Goal: Check status: Check status

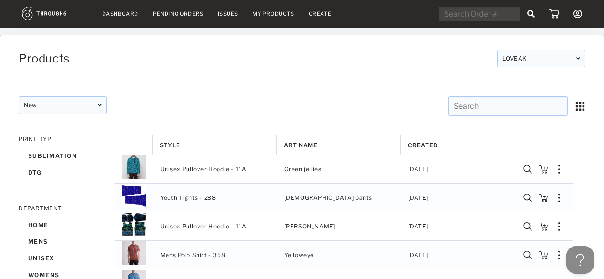
click at [119, 18] on nav "Dashboard Pending Orders Issues My Products Create My Account Brands Create New…" at bounding box center [302, 14] width 560 height 15
click at [120, 7] on nav "Dashboard Pending Orders Issues My Products Create My Account Brands Create New…" at bounding box center [302, 14] width 560 height 15
click at [111, 17] on nav "Dashboard Pending Orders Issues My Products Create My Account Brands Create New…" at bounding box center [302, 14] width 560 height 15
click at [113, 12] on link "Dashboard" at bounding box center [120, 13] width 36 height 7
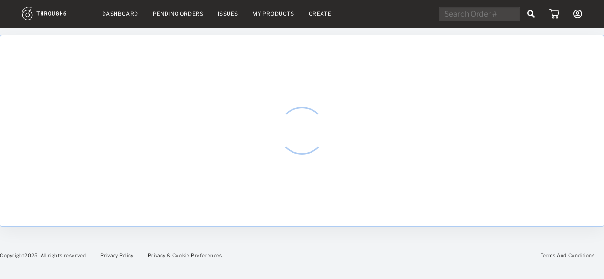
select select "7"
select select "2025"
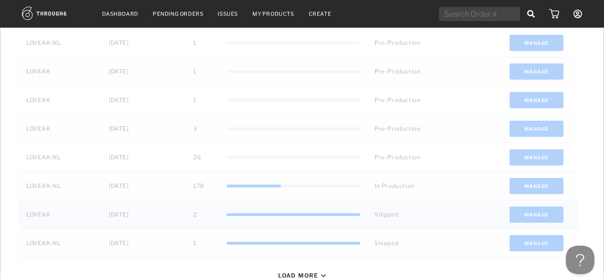
scroll to position [407, 0]
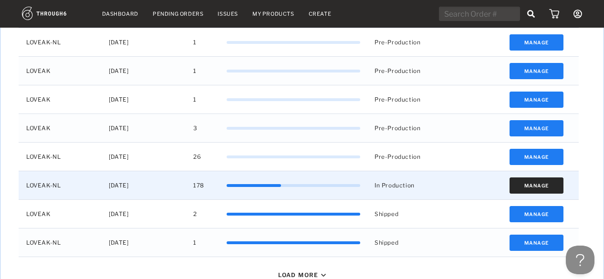
click at [534, 188] on button "Manage" at bounding box center [537, 185] width 54 height 16
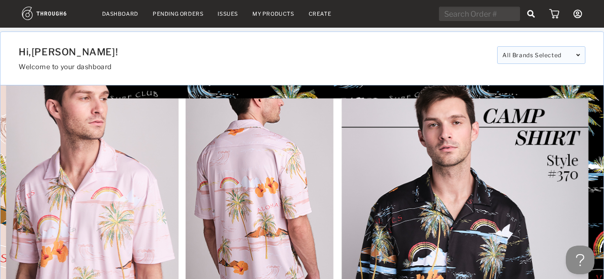
scroll to position [0, 0]
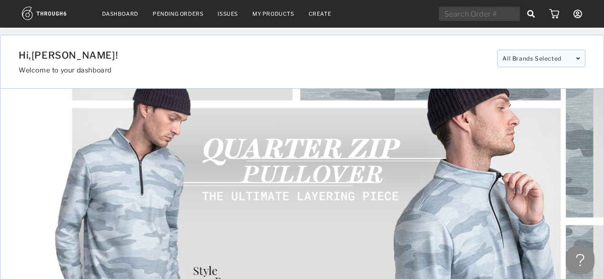
click at [125, 16] on link "Dashboard" at bounding box center [120, 13] width 36 height 7
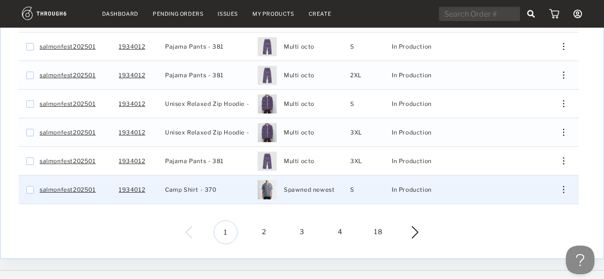
scroll to position [327, 0]
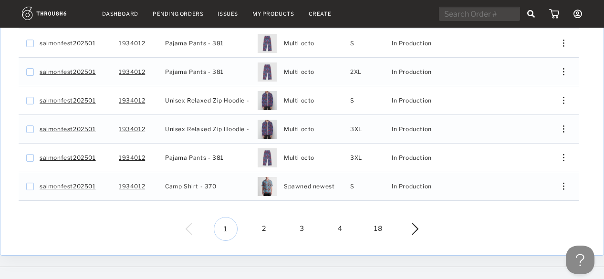
click at [271, 221] on span "2" at bounding box center [264, 229] width 24 height 24
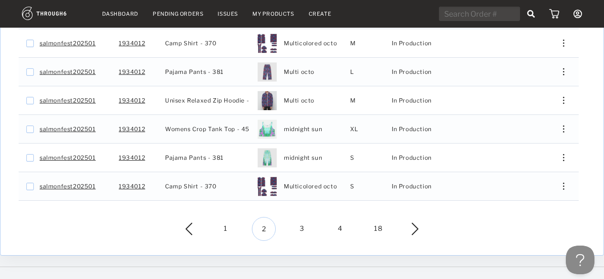
click at [299, 221] on span "3" at bounding box center [302, 229] width 24 height 24
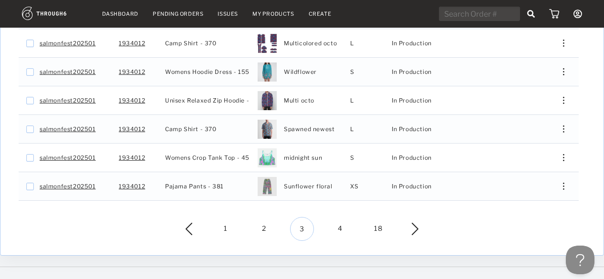
click at [342, 222] on span "4" at bounding box center [340, 229] width 24 height 24
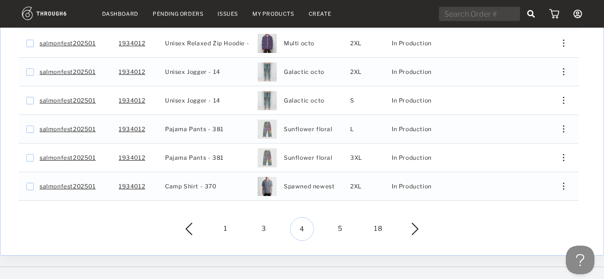
click at [342, 222] on span "5" at bounding box center [340, 229] width 24 height 24
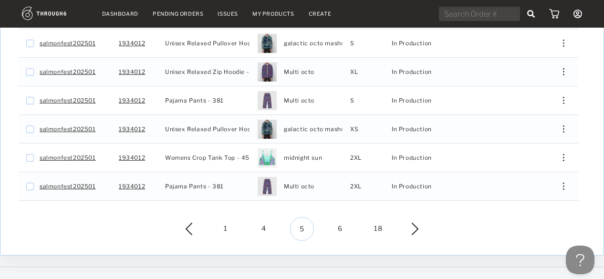
click at [342, 222] on span "6" at bounding box center [340, 229] width 24 height 24
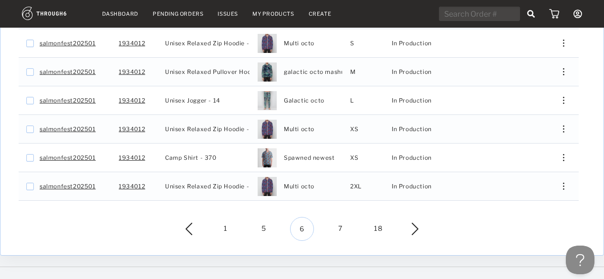
click at [342, 222] on span "7" at bounding box center [340, 229] width 24 height 24
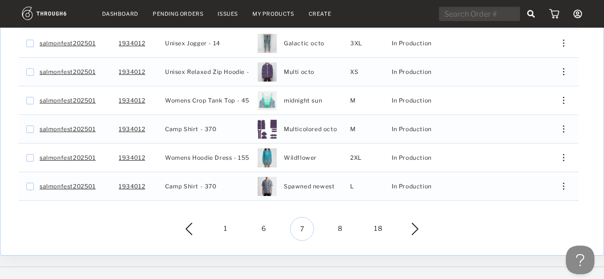
click at [342, 222] on span "8" at bounding box center [340, 229] width 24 height 24
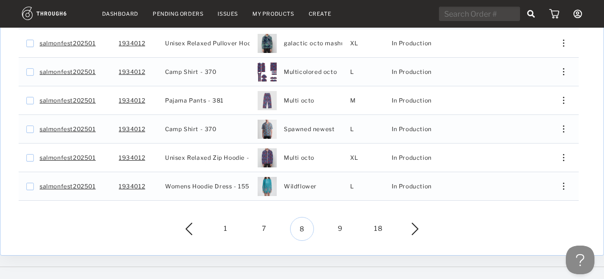
click at [342, 222] on span "9" at bounding box center [340, 229] width 24 height 24
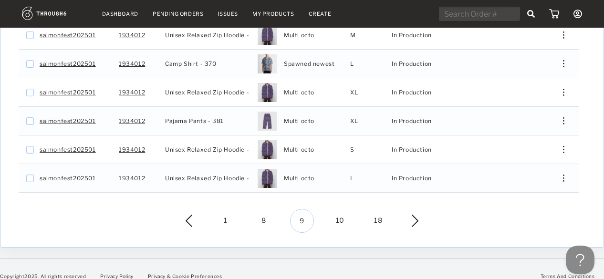
scroll to position [338, 0]
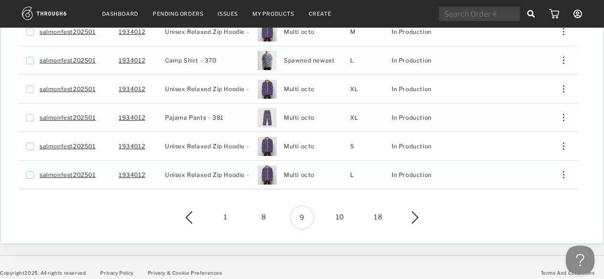
click at [340, 212] on span "10" at bounding box center [340, 218] width 24 height 24
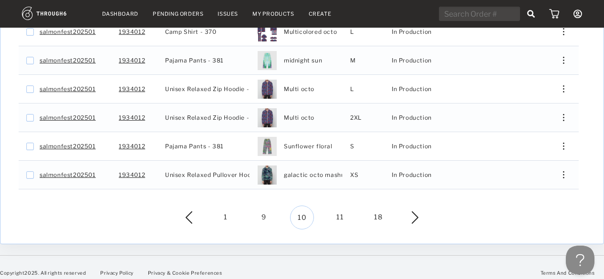
click at [340, 212] on span "11" at bounding box center [340, 218] width 24 height 24
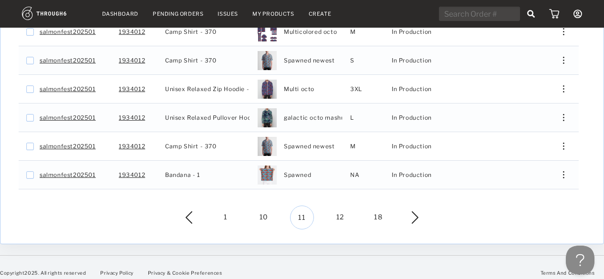
click at [340, 209] on span "12" at bounding box center [340, 218] width 24 height 24
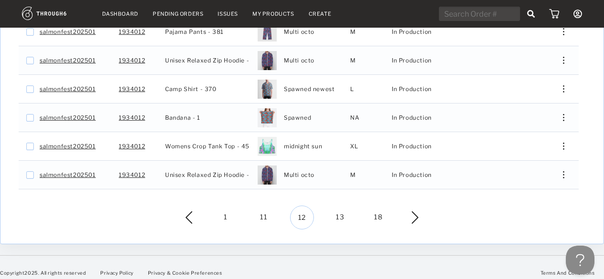
click at [335, 209] on span "13" at bounding box center [340, 218] width 24 height 24
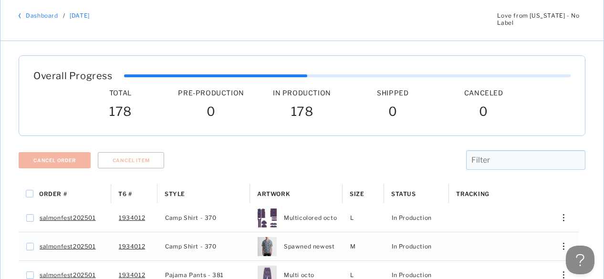
scroll to position [0, 0]
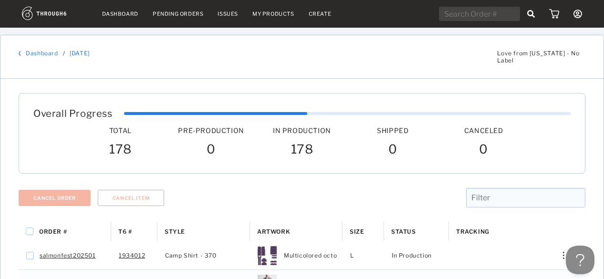
click at [107, 8] on nav "Dashboard Pending Orders Issues My Products Create My Account Brands Create New…" at bounding box center [302, 14] width 560 height 15
click at [106, 11] on link "Dashboard" at bounding box center [120, 13] width 36 height 7
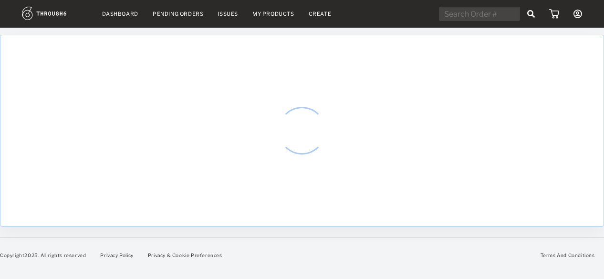
select select "7"
select select "2025"
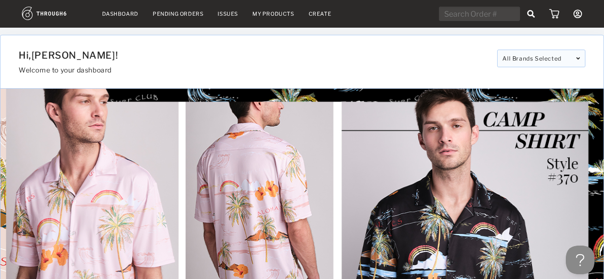
click at [581, 13] on icon at bounding box center [578, 14] width 9 height 9
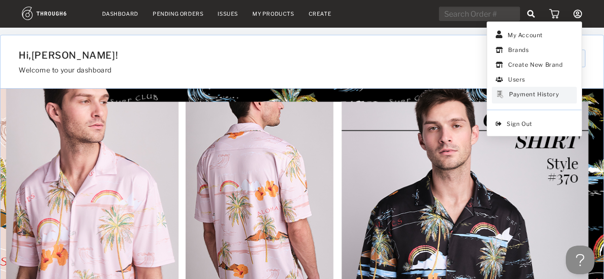
click at [551, 94] on div "Payment History" at bounding box center [534, 95] width 50 height 9
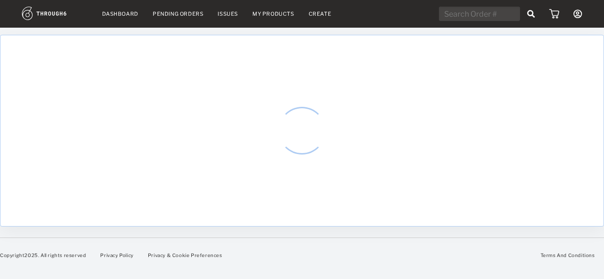
select select "7"
select select "2025"
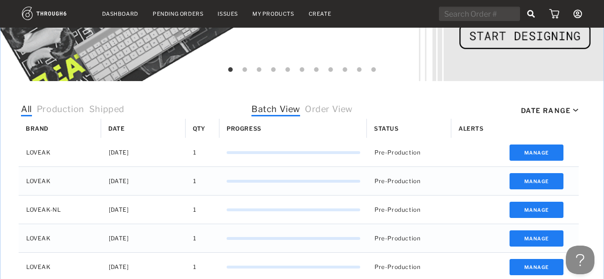
scroll to position [428, 0]
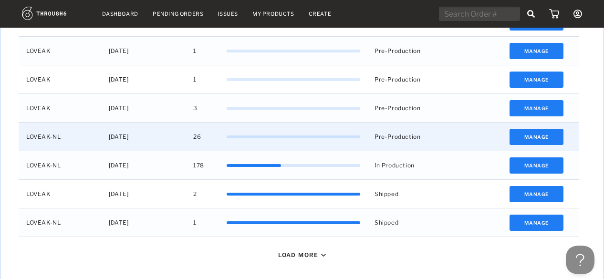
click at [533, 134] on button "Manage" at bounding box center [537, 137] width 54 height 16
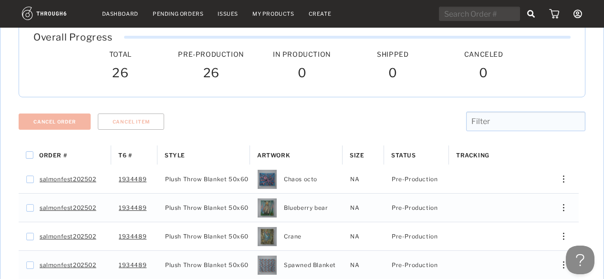
scroll to position [119, 0]
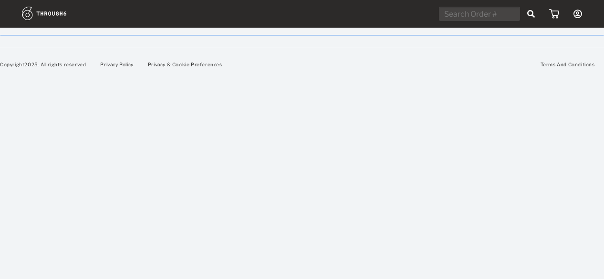
select select "7"
select select "2025"
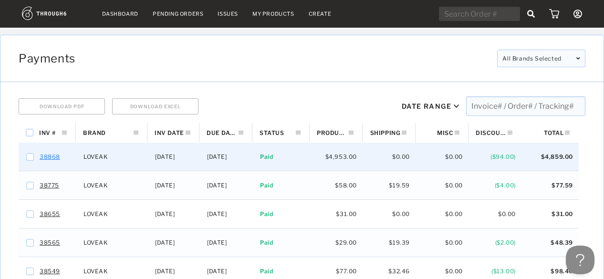
click at [48, 156] on link "38868" at bounding box center [50, 157] width 21 height 12
checkbox input "false"
checkbox input "true"
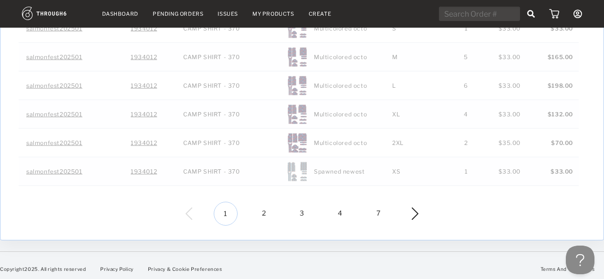
scroll to position [354, 0]
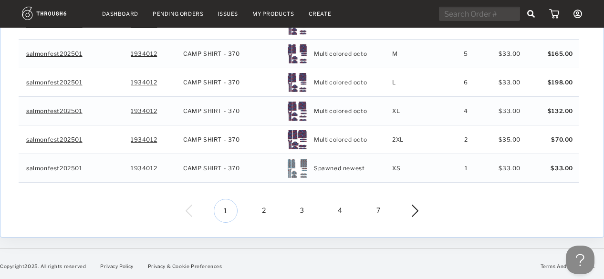
click at [257, 206] on span "2" at bounding box center [264, 211] width 24 height 24
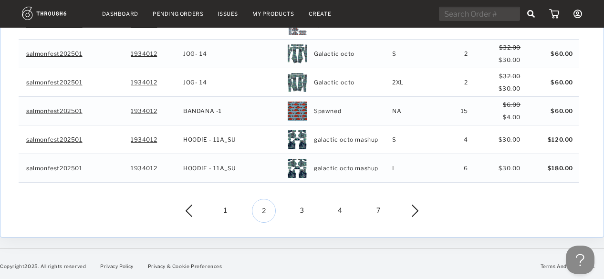
click at [298, 209] on span "3" at bounding box center [302, 211] width 24 height 24
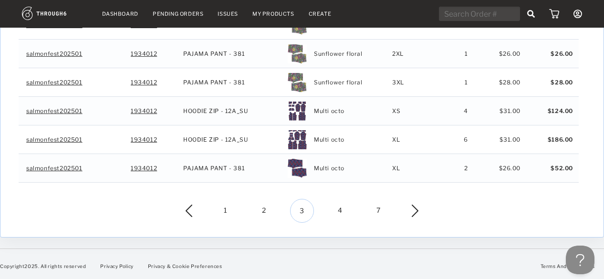
click at [341, 208] on span "4" at bounding box center [340, 211] width 24 height 24
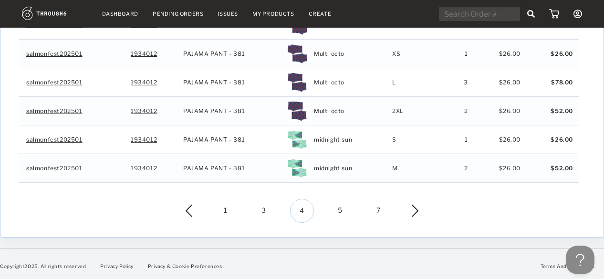
click at [341, 209] on span "5" at bounding box center [340, 211] width 24 height 24
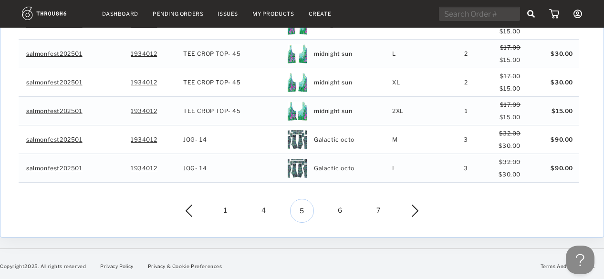
click at [340, 206] on span "6" at bounding box center [340, 211] width 24 height 24
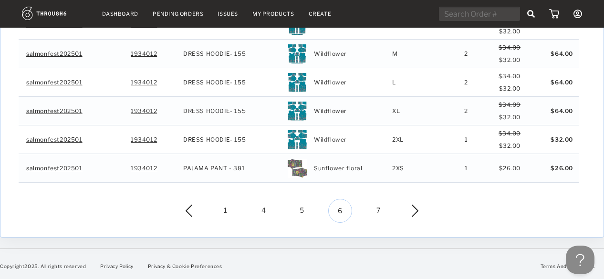
click at [414, 205] on img at bounding box center [407, 211] width 21 height 12
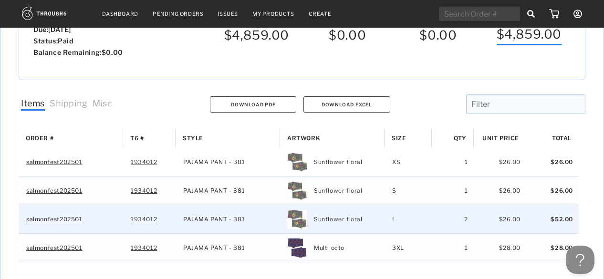
scroll to position [165, 0]
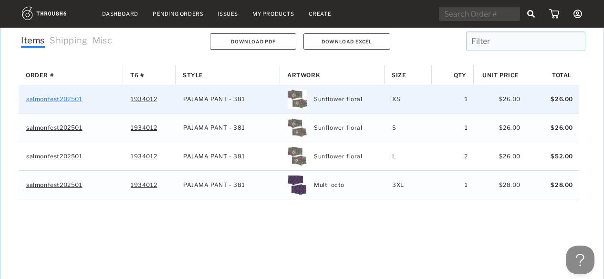
click at [49, 98] on link "salmonfest202501" at bounding box center [54, 99] width 56 height 12
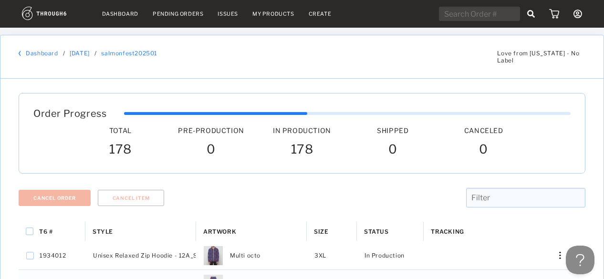
scroll to position [215, 0]
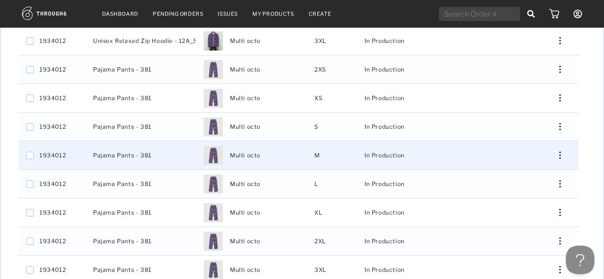
click at [562, 152] on div "Press SPACE to select this row." at bounding box center [556, 155] width 23 height 7
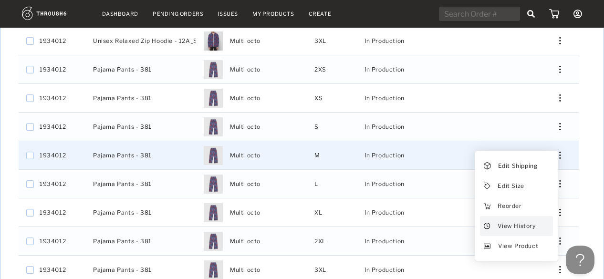
click at [532, 223] on span "View History" at bounding box center [517, 226] width 38 height 12
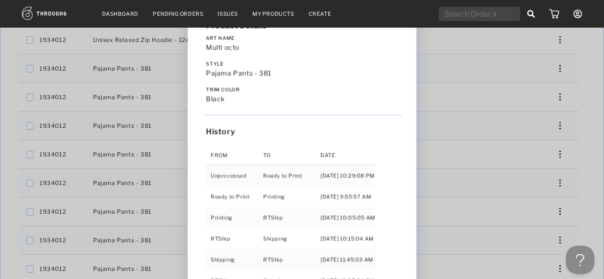
scroll to position [214, 0]
click at [371, 73] on div "Style Pajama Pants - 381" at bounding box center [302, 69] width 200 height 16
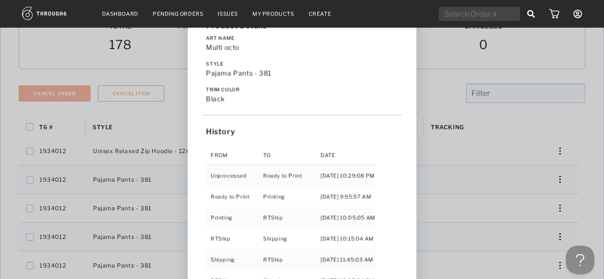
scroll to position [76, 0]
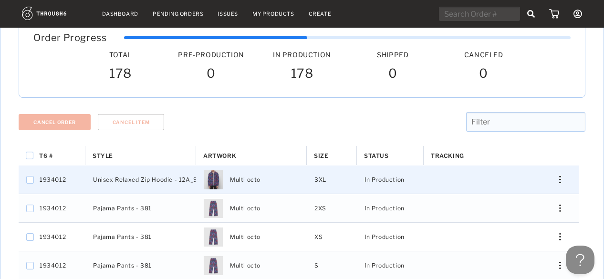
click at [555, 176] on div "Press SPACE to select this row." at bounding box center [556, 179] width 23 height 7
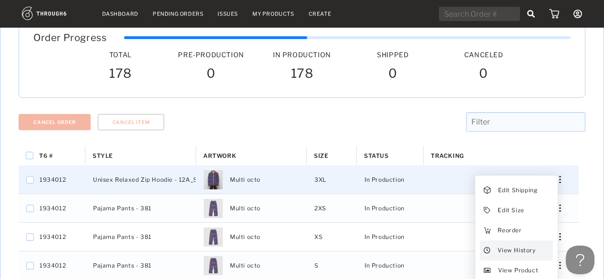
click at [531, 247] on span "View History" at bounding box center [517, 250] width 38 height 12
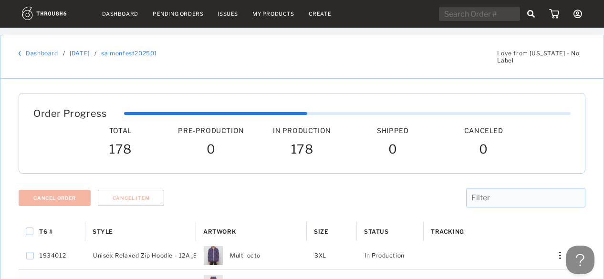
scroll to position [338, 0]
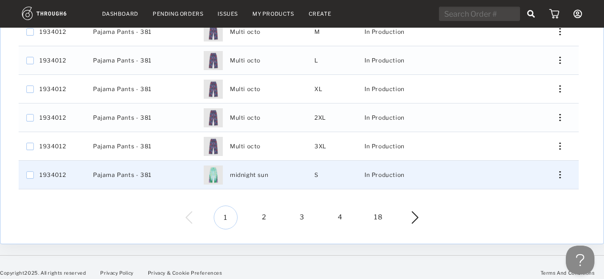
click at [559, 171] on div "Press SPACE to select this row." at bounding box center [556, 174] width 23 height 7
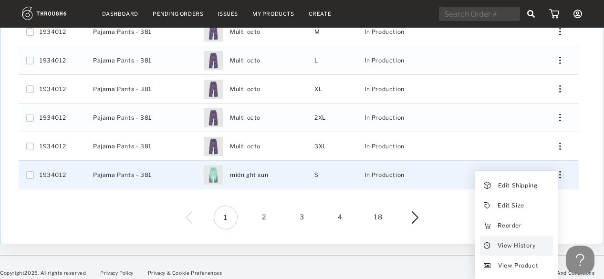
click at [532, 240] on span "View History" at bounding box center [517, 246] width 38 height 12
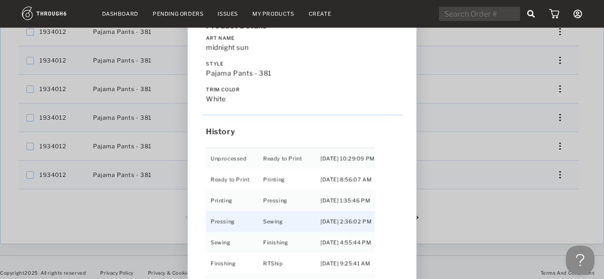
scroll to position [20, 0]
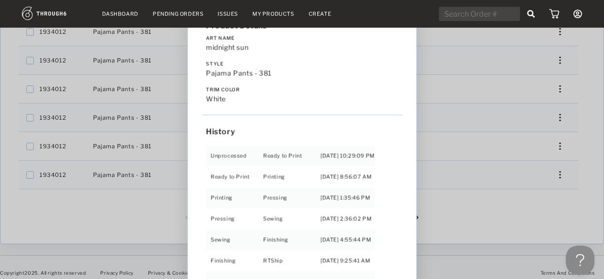
click at [466, 217] on div "Love from Alaska - No Label 06/19/25 Order salmonfest202501 Product Details Art…" at bounding box center [302, 139] width 604 height 279
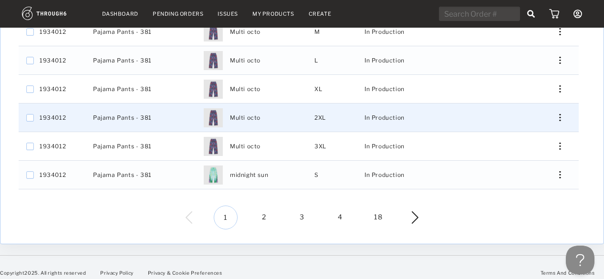
click at [561, 114] on div "Press SPACE to select this row." at bounding box center [556, 117] width 23 height 7
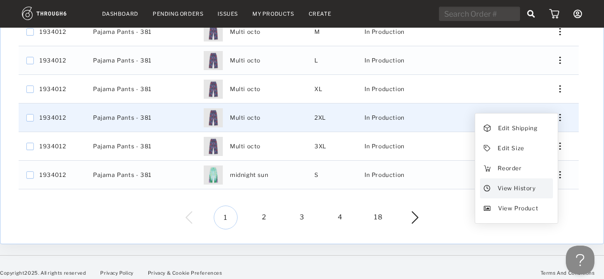
click at [526, 182] on span "View History" at bounding box center [517, 188] width 38 height 12
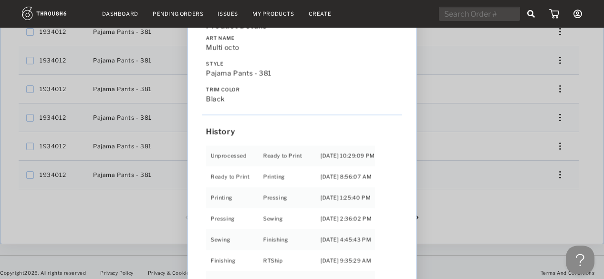
click at [474, 221] on div "Love from Alaska - No Label 06/19/25 Order salmonfest202501 Product Details Art…" at bounding box center [302, 139] width 604 height 279
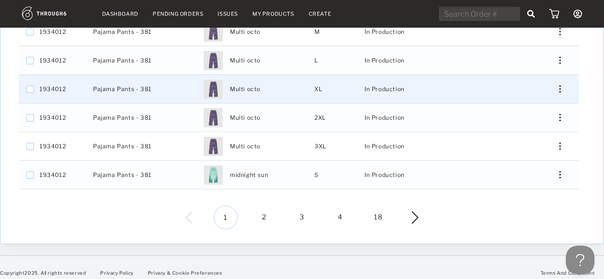
click at [556, 85] on div "Press SPACE to select this row." at bounding box center [556, 88] width 23 height 7
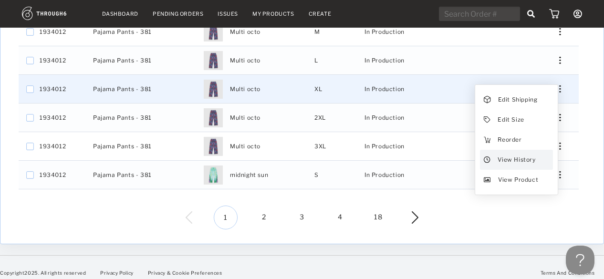
click at [506, 154] on span "View History" at bounding box center [517, 160] width 38 height 12
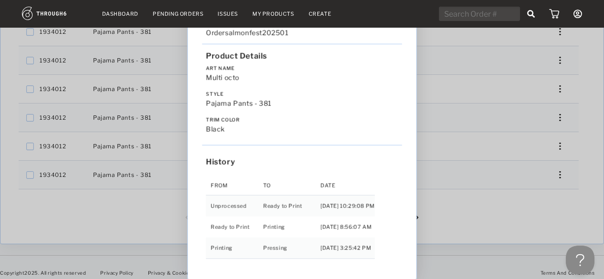
click at [543, 220] on div "Love from Alaska - No Label 06/19/25 Order salmonfest202501 Product Details Art…" at bounding box center [302, 139] width 604 height 279
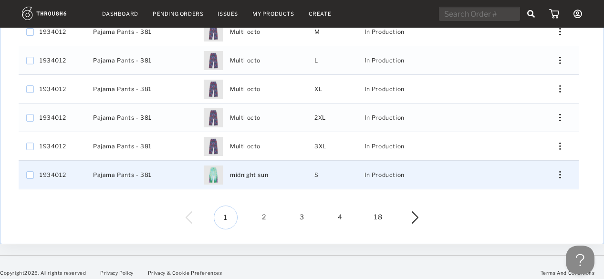
scroll to position [0, 0]
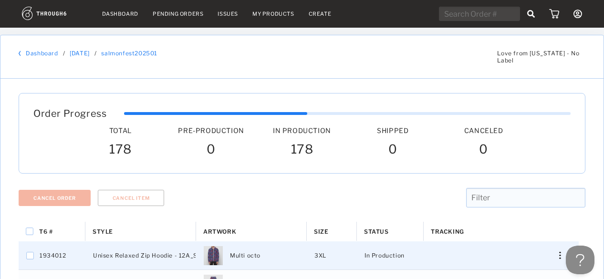
click at [559, 252] on img "Press SPACE to select this row." at bounding box center [559, 255] width 1 height 7
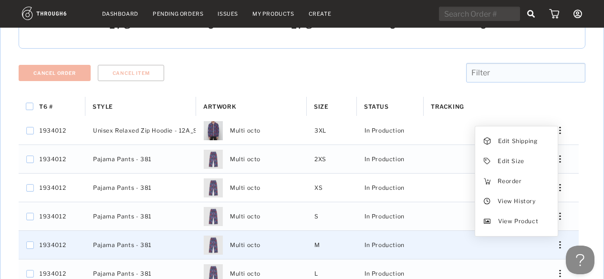
scroll to position [127, 0]
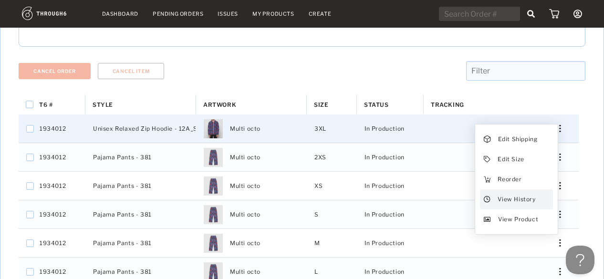
click at [499, 193] on span "View History" at bounding box center [517, 199] width 38 height 12
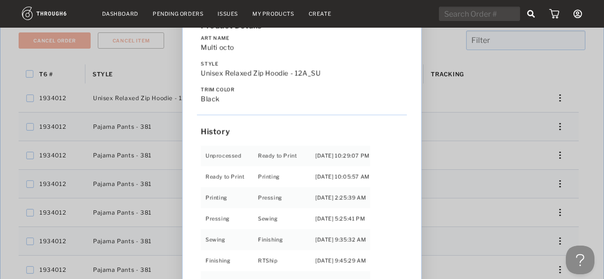
scroll to position [194, 0]
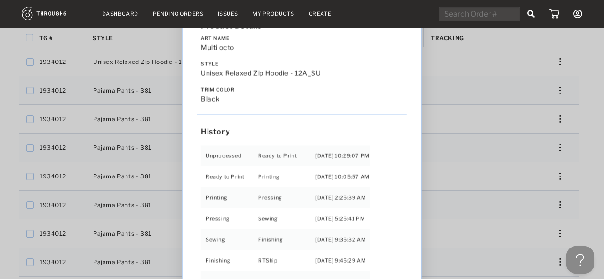
click at [590, 106] on div "Love from Alaska - No Label 06/19/25 Order salmonfest202501 Product Details Art…" at bounding box center [302, 139] width 604 height 279
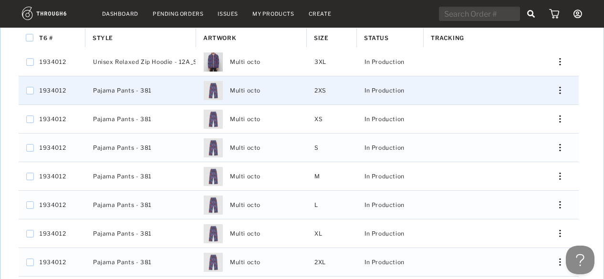
click at [557, 87] on div "Press SPACE to select this row." at bounding box center [556, 90] width 23 height 7
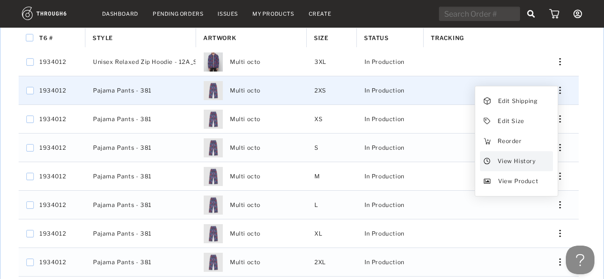
click at [537, 157] on div "View History" at bounding box center [516, 161] width 73 height 20
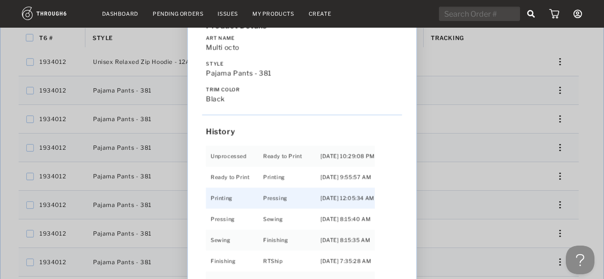
scroll to position [20, 0]
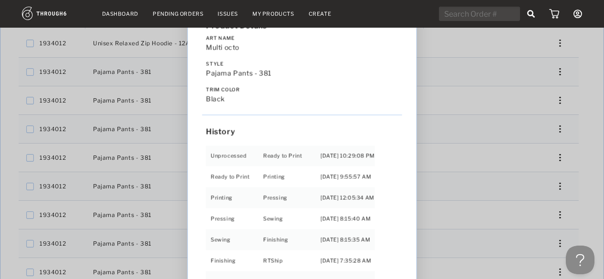
click at [581, 114] on div "Love from Alaska - No Label 06/19/25 Order salmonfest202501 Product Details Art…" at bounding box center [302, 139] width 604 height 279
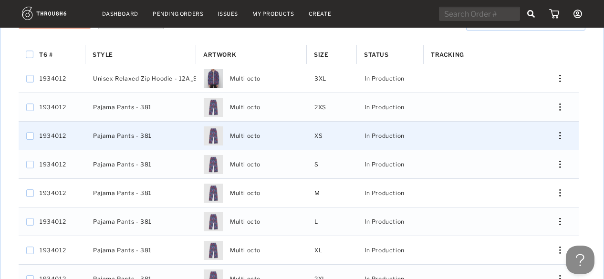
scroll to position [165, 0]
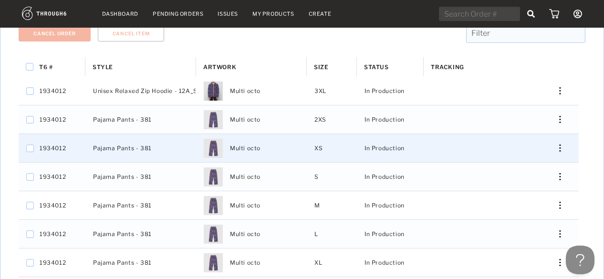
click at [558, 136] on div "Edit Shipping Edit Size Reorder View History View Product" at bounding box center [556, 148] width 44 height 28
click at [558, 137] on div "Edit Shipping Edit Size Reorder View History View Product" at bounding box center [556, 148] width 44 height 28
click at [560, 145] on img "Press SPACE to select this row." at bounding box center [559, 148] width 1 height 7
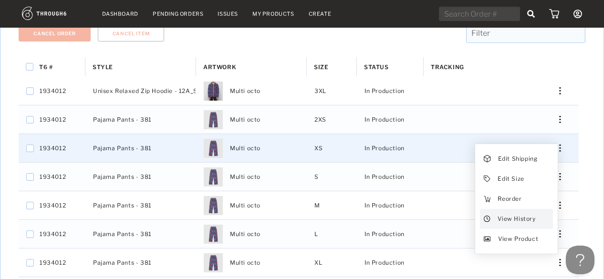
click at [507, 213] on span "View History" at bounding box center [517, 219] width 38 height 12
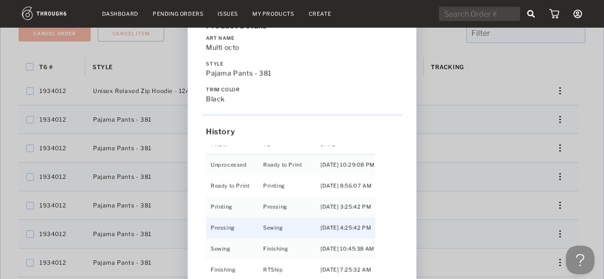
scroll to position [20, 0]
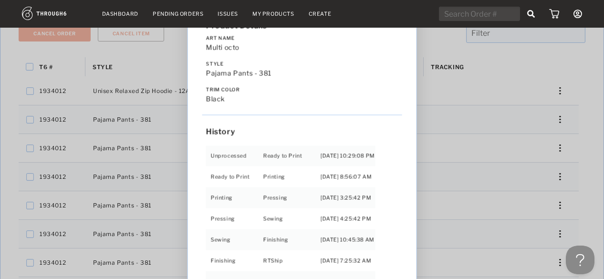
click at [593, 179] on div "Love from Alaska - No Label 06/19/25 Order salmonfest202501 Product Details Art…" at bounding box center [302, 139] width 604 height 279
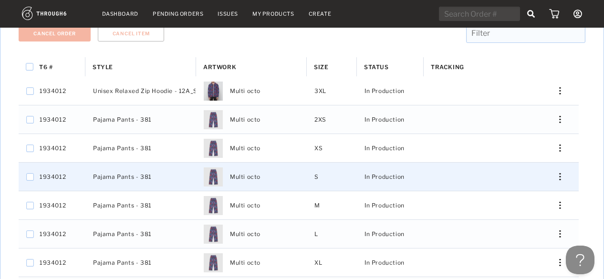
click at [559, 173] on img "Press SPACE to select this row." at bounding box center [559, 176] width 1 height 7
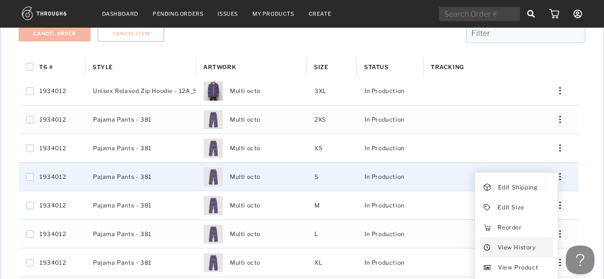
click at [508, 247] on div "View History" at bounding box center [516, 248] width 73 height 20
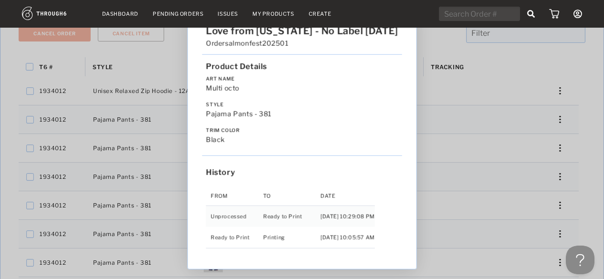
click at [582, 143] on div "Love from Alaska - No Label 06/19/25 Order salmonfest202501 Product Details Art…" at bounding box center [302, 139] width 604 height 279
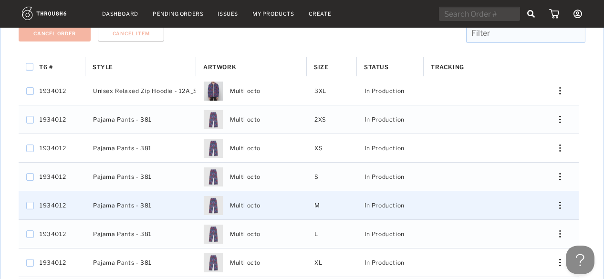
click at [560, 202] on img "Press SPACE to select this row." at bounding box center [559, 205] width 1 height 7
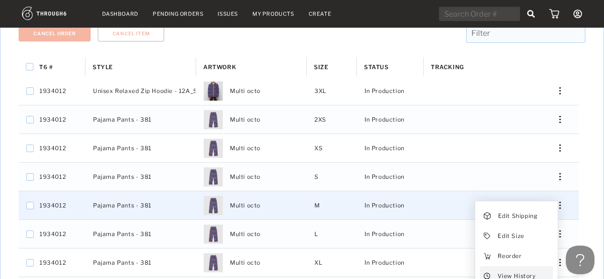
click at [531, 270] on span "View History" at bounding box center [517, 276] width 38 height 12
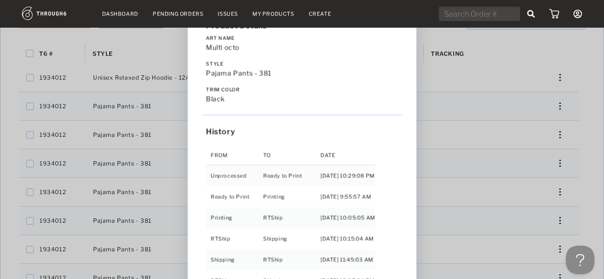
scroll to position [176, 0]
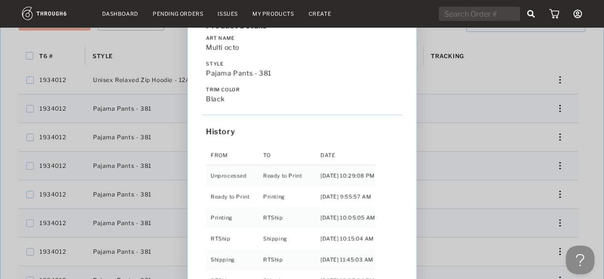
click at [587, 161] on div "Love from Alaska - No Label 06/19/25 Order salmonfest202501 Product Details Art…" at bounding box center [302, 139] width 604 height 279
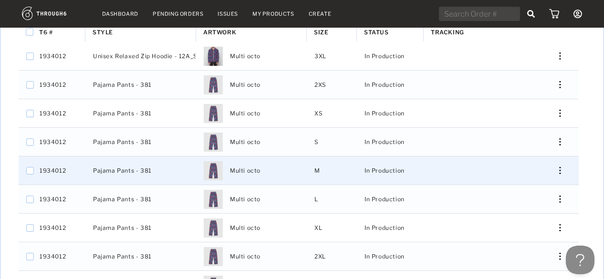
scroll to position [258, 0]
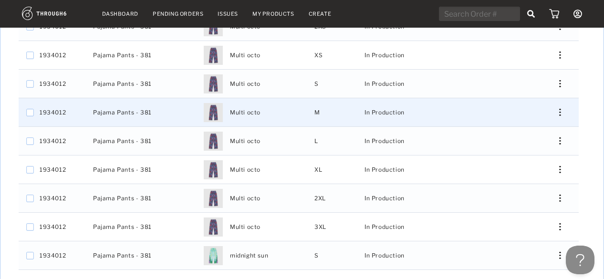
click at [558, 109] on div "Press SPACE to select this row." at bounding box center [556, 112] width 23 height 7
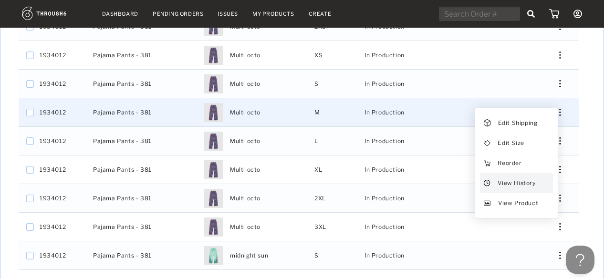
click at [530, 177] on span "View History" at bounding box center [517, 183] width 38 height 12
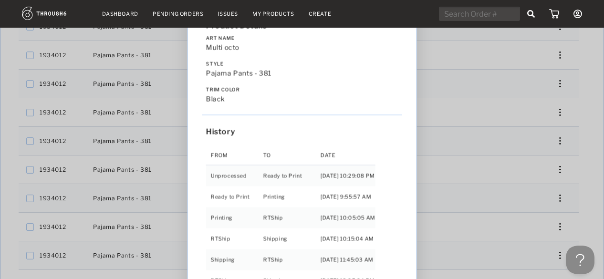
click at [588, 131] on div "Love from Alaska - No Label 06/19/25 Order salmonfest202501 Product Details Art…" at bounding box center [302, 139] width 604 height 279
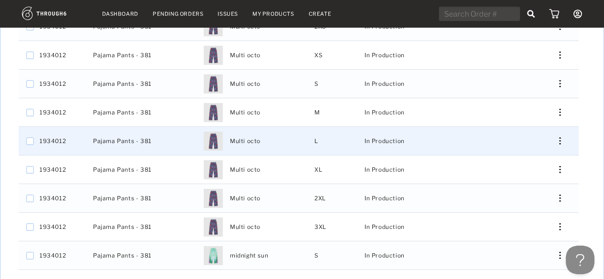
click at [559, 137] on img "Press SPACE to select this row." at bounding box center [559, 140] width 1 height 7
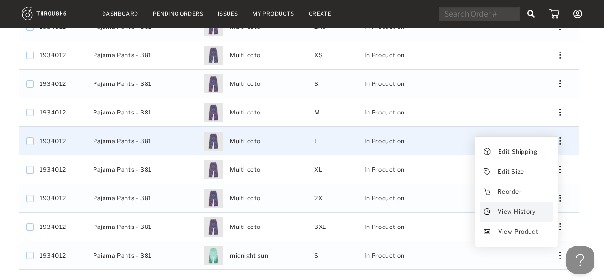
click at [523, 207] on span "View History" at bounding box center [517, 212] width 38 height 12
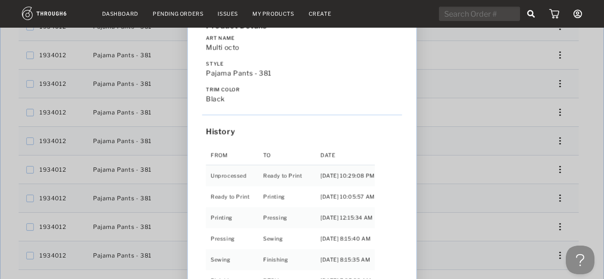
click at [583, 143] on div "Love from Alaska - No Label 06/19/25 Order salmonfest202501 Product Details Art…" at bounding box center [302, 139] width 604 height 279
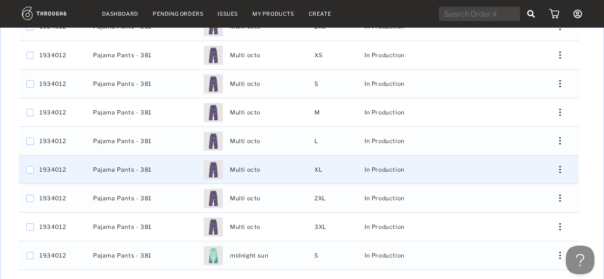
click at [562, 166] on div "Edit Shipping Edit Size Reorder View History View Product" at bounding box center [556, 170] width 44 height 28
drag, startPoint x: 557, startPoint y: 165, endPoint x: 554, endPoint y: 170, distance: 6.0
click at [557, 166] on div "Press SPACE to select this row." at bounding box center [556, 169] width 23 height 7
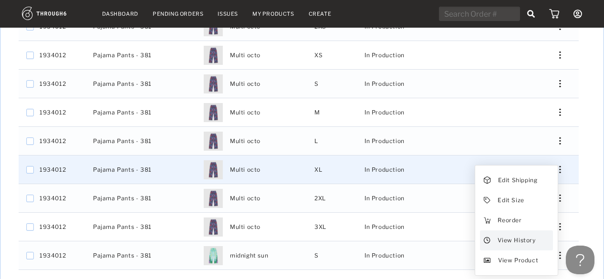
click at [540, 231] on div "View History" at bounding box center [516, 240] width 73 height 20
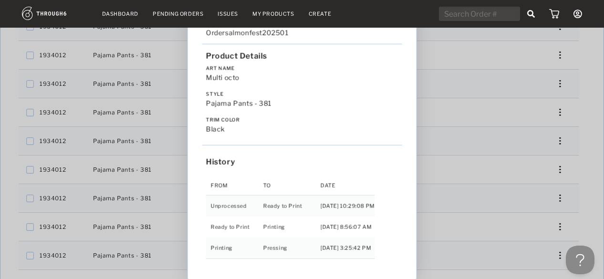
click at [595, 186] on div "Love from Alaska - No Label 06/19/25 Order salmonfest202501 Product Details Art…" at bounding box center [302, 139] width 604 height 279
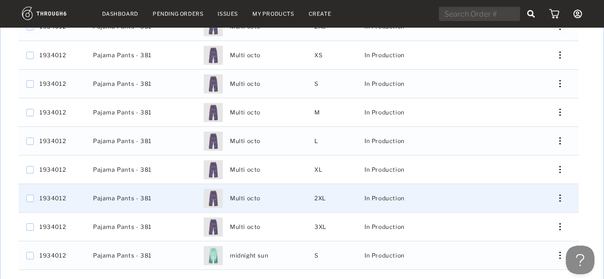
click at [557, 195] on div "Edit Shipping Edit Size Reorder View History View Product" at bounding box center [556, 198] width 44 height 28
click at [557, 195] on div "Press SPACE to select this row." at bounding box center [556, 198] width 23 height 7
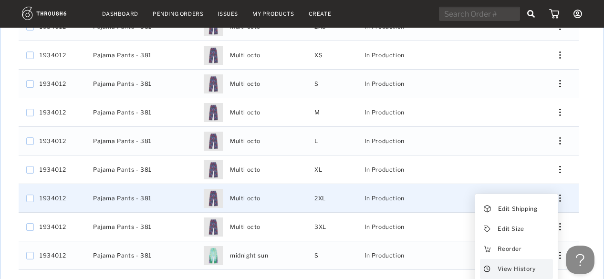
click at [519, 263] on span "View History" at bounding box center [517, 269] width 38 height 12
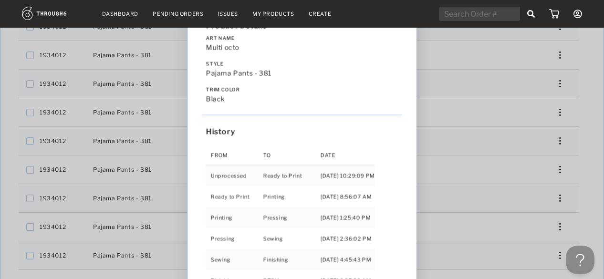
click at [583, 176] on div "Love from Alaska - No Label 06/19/25 Order salmonfest202501 Product Details Art…" at bounding box center [302, 139] width 604 height 279
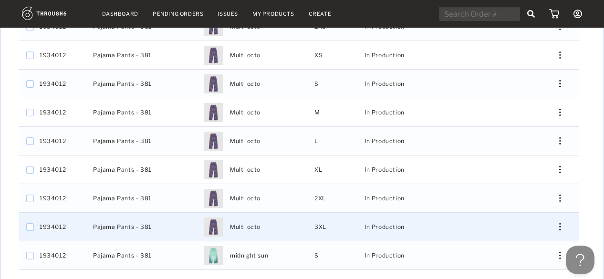
scroll to position [338, 0]
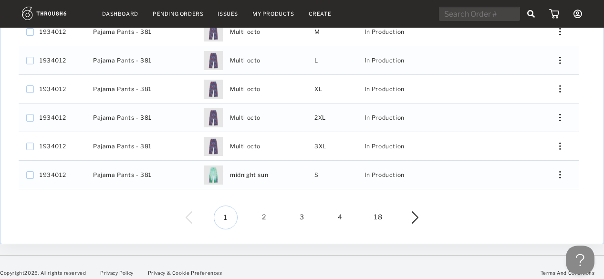
click at [265, 212] on span "2" at bounding box center [264, 218] width 24 height 24
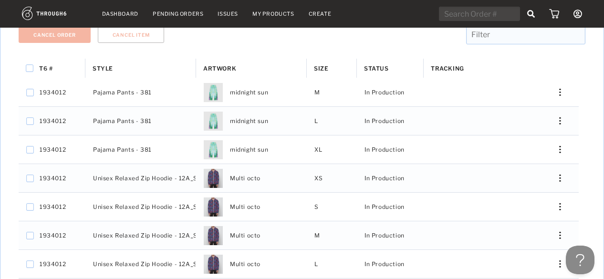
scroll to position [110, 0]
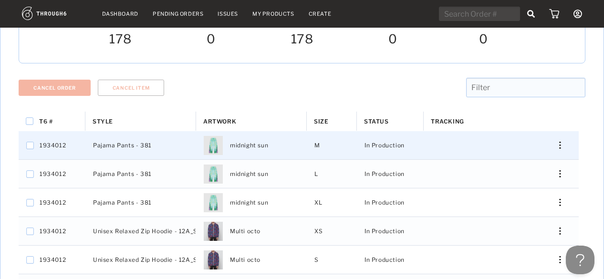
click at [560, 142] on img "Press SPACE to select this row." at bounding box center [559, 145] width 1 height 7
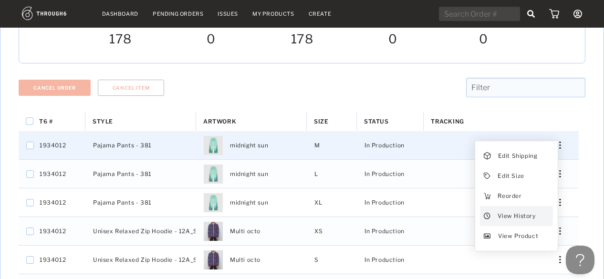
click at [526, 210] on span "View History" at bounding box center [517, 216] width 38 height 12
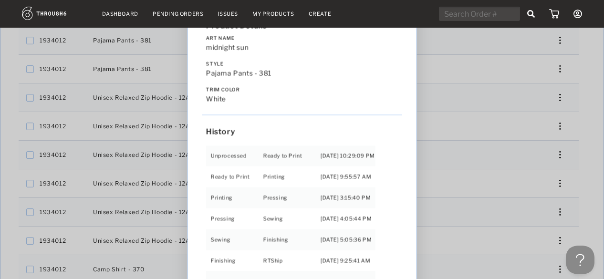
scroll to position [123, 0]
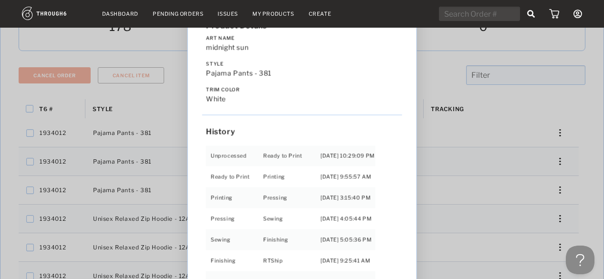
click at [577, 142] on div "Love from Alaska - No Label 06/19/25 Order salmonfest202501 Product Details Art…" at bounding box center [302, 139] width 604 height 279
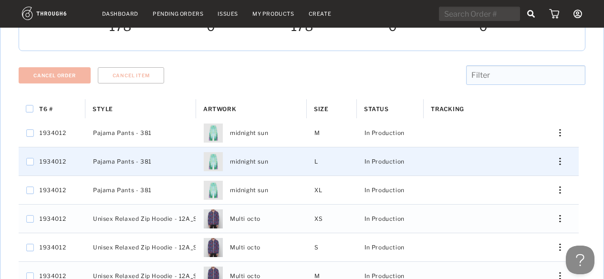
click at [557, 158] on div "Press SPACE to select this row." at bounding box center [556, 161] width 23 height 7
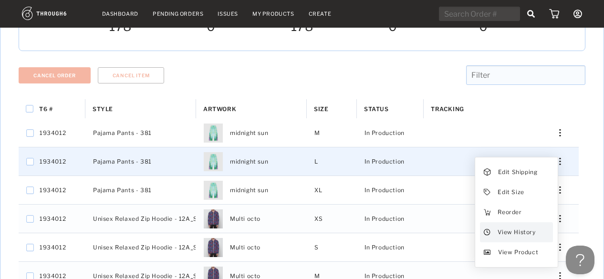
click at [525, 226] on span "View History" at bounding box center [517, 232] width 38 height 12
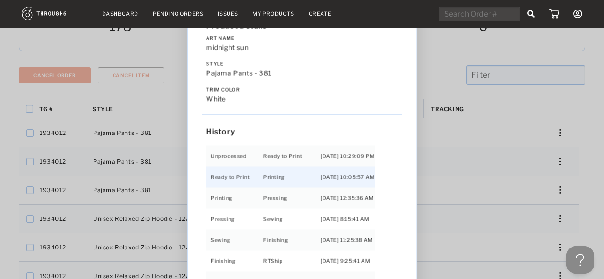
scroll to position [20, 0]
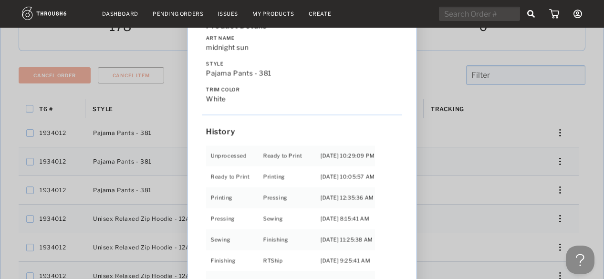
click at [591, 163] on div "Love from Alaska - No Label 06/19/25 Order salmonfest202501 Product Details Art…" at bounding box center [302, 139] width 604 height 279
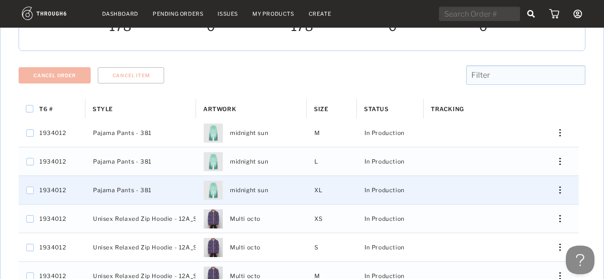
click at [558, 187] on div "Press SPACE to select this row." at bounding box center [556, 190] width 23 height 7
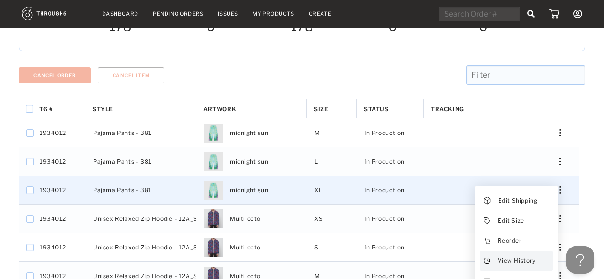
click at [506, 255] on span "View History" at bounding box center [517, 261] width 38 height 12
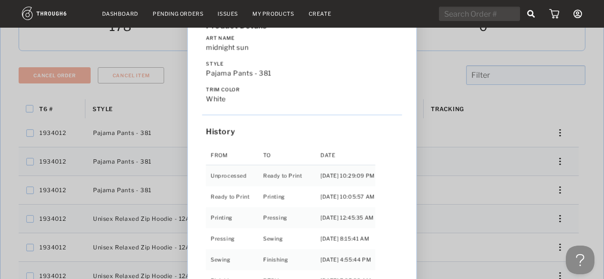
click at [590, 204] on div "Love from Alaska - No Label 06/19/25 Order salmonfest202501 Product Details Art…" at bounding box center [302, 139] width 604 height 279
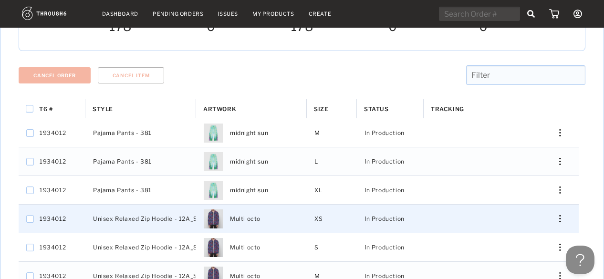
click at [558, 215] on div "Press SPACE to select this row." at bounding box center [556, 218] width 23 height 7
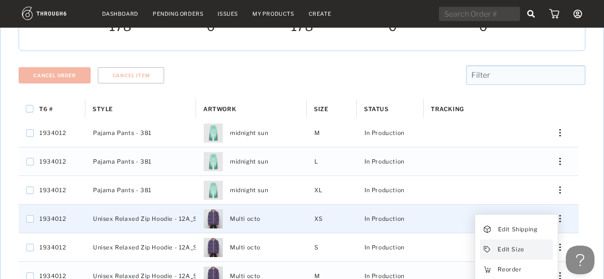
scroll to position [195, 0]
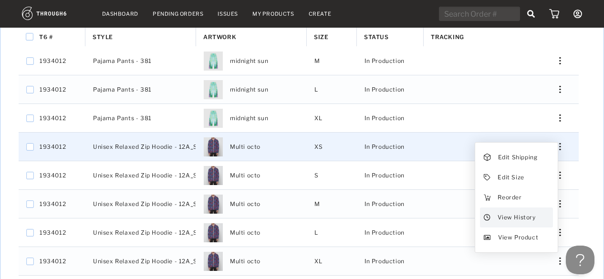
click at [513, 211] on span "View History" at bounding box center [517, 217] width 38 height 12
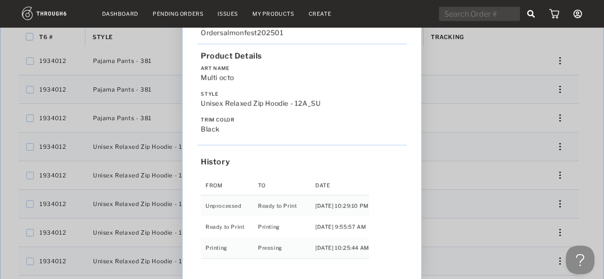
click at [583, 153] on div "Love from Alaska - No Label 06/19/25 Order salmonfest202501 Product Details Art…" at bounding box center [302, 139] width 604 height 279
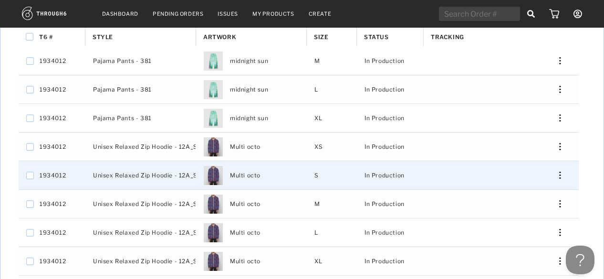
click at [562, 172] on div "Press SPACE to select this row." at bounding box center [556, 175] width 23 height 7
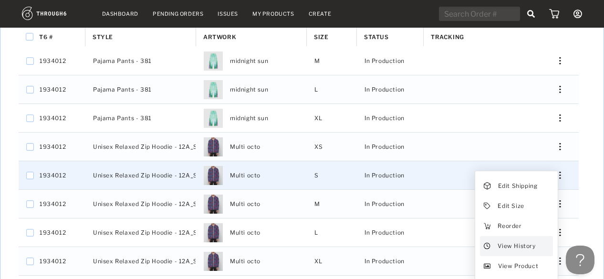
click at [530, 244] on span "View History" at bounding box center [517, 246] width 38 height 12
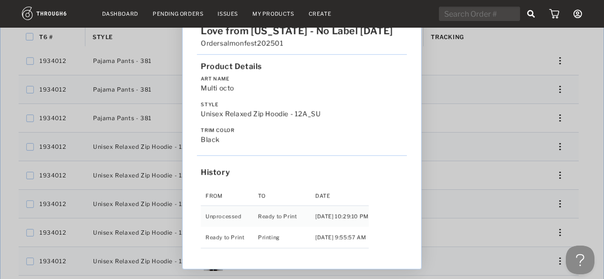
click at [582, 188] on div "Love from Alaska - No Label 06/19/25 Order salmonfest202501 Product Details Art…" at bounding box center [302, 139] width 604 height 279
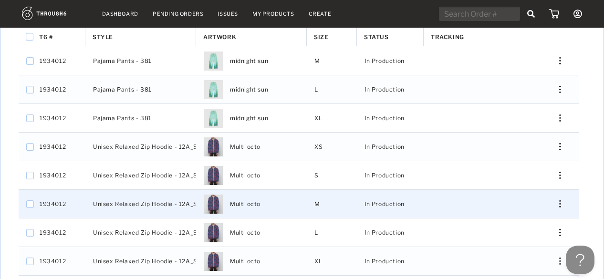
click at [560, 200] on img "Press SPACE to select this row." at bounding box center [559, 203] width 1 height 7
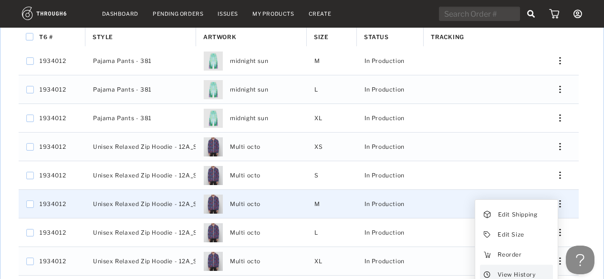
click at [531, 269] on span "View History" at bounding box center [517, 275] width 38 height 12
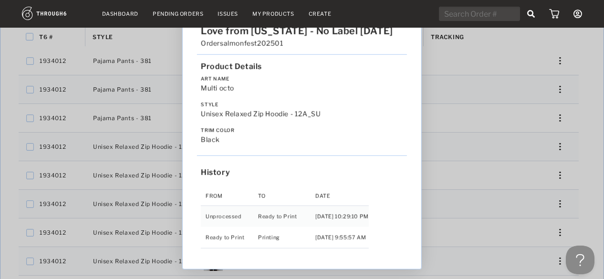
click at [597, 186] on div "Love from Alaska - No Label 06/19/25 Order salmonfest202501 Product Details Art…" at bounding box center [302, 139] width 604 height 279
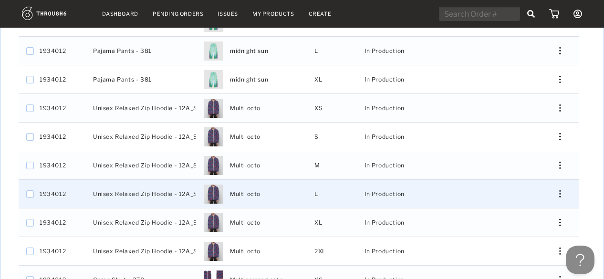
scroll to position [255, 0]
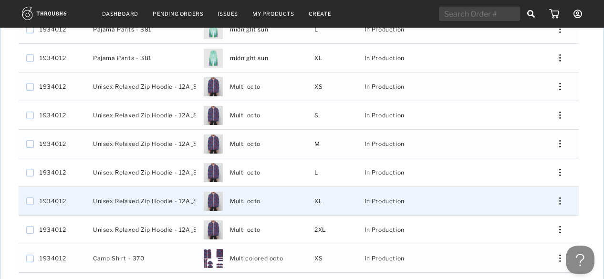
drag, startPoint x: 563, startPoint y: 194, endPoint x: 555, endPoint y: 219, distance: 26.3
click at [562, 198] on div "Press SPACE to select this row." at bounding box center [556, 201] width 23 height 7
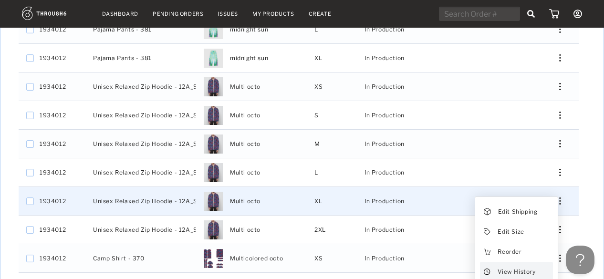
click at [532, 266] on span "View History" at bounding box center [517, 272] width 38 height 12
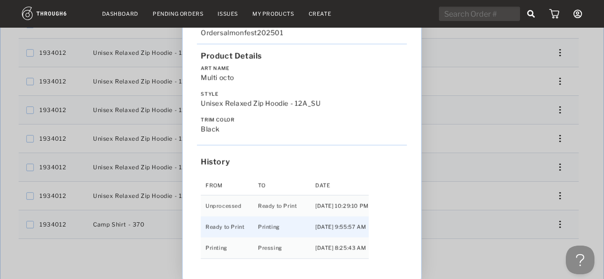
scroll to position [310, 0]
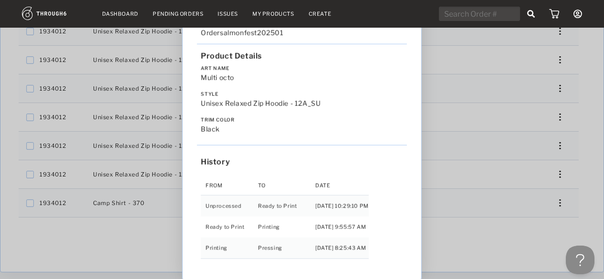
click at [588, 182] on div "Love from Alaska - No Label 06/19/25 Order salmonfest202501 Product Details Art…" at bounding box center [302, 139] width 604 height 279
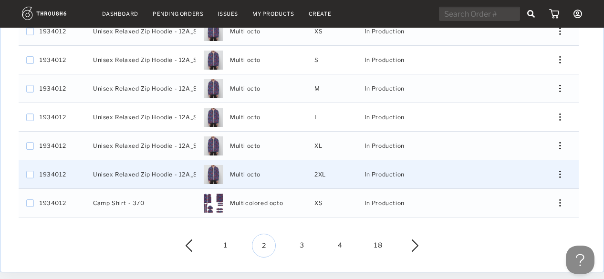
click at [557, 171] on div "Press SPACE to select this row." at bounding box center [556, 174] width 23 height 7
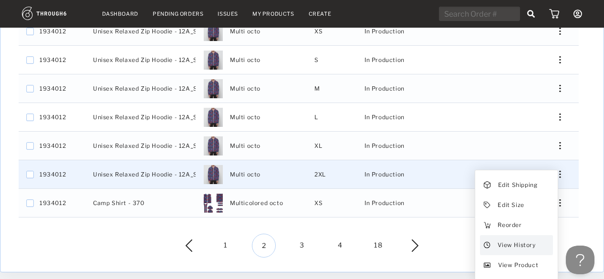
click at [522, 239] on span "View History" at bounding box center [517, 245] width 38 height 12
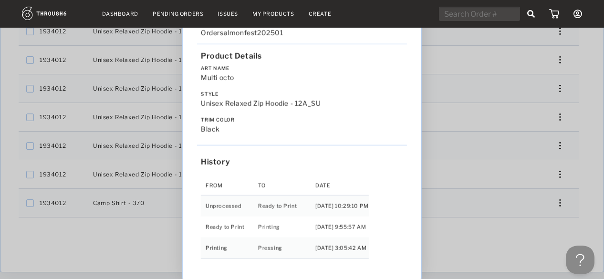
click at [560, 218] on div "Love from Alaska - No Label 06/19/25 Order salmonfest202501 Product Details Art…" at bounding box center [302, 139] width 604 height 279
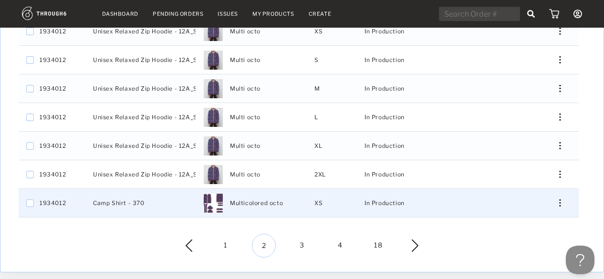
click at [558, 199] on div "Press SPACE to select this row." at bounding box center [556, 202] width 23 height 7
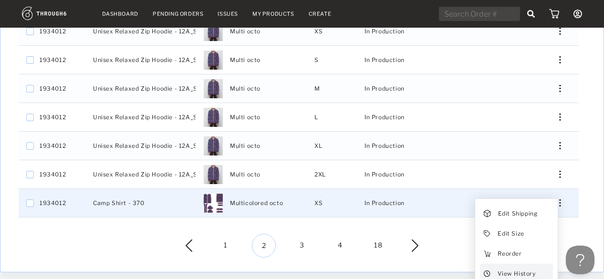
click at [525, 268] on span "View History" at bounding box center [517, 274] width 38 height 12
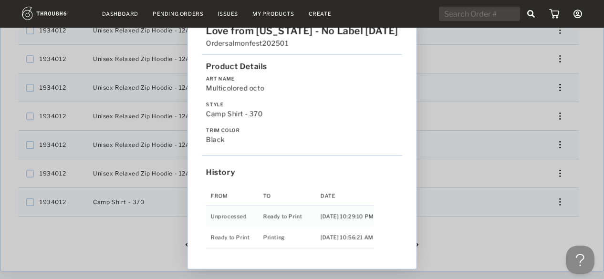
scroll to position [312, 0]
click at [516, 228] on div "Love from Alaska - No Label 06/19/25 Order salmonfest202501 Product Details Art…" at bounding box center [302, 139] width 604 height 279
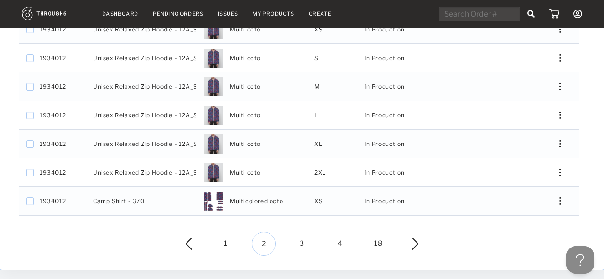
click at [297, 234] on span "3" at bounding box center [302, 244] width 24 height 24
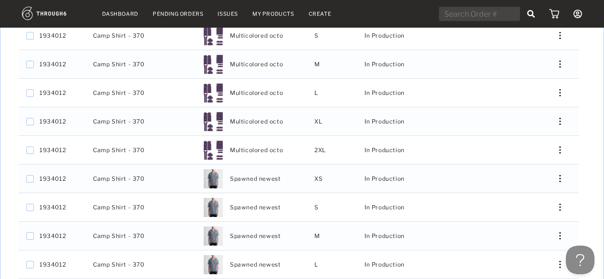
scroll to position [219, 0]
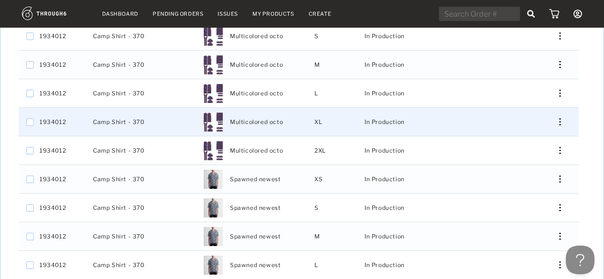
click at [561, 118] on img "Press SPACE to select this row." at bounding box center [559, 121] width 1 height 7
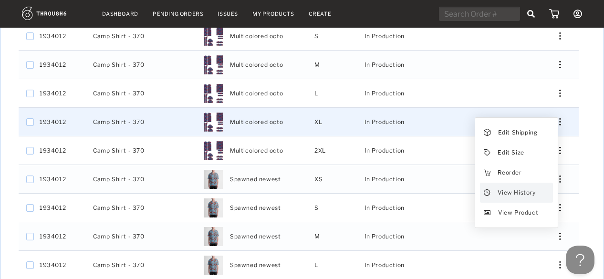
click at [529, 187] on span "View History" at bounding box center [517, 193] width 38 height 12
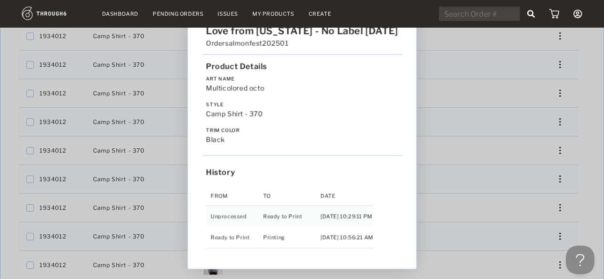
click at [584, 183] on div "Love from Alaska - No Label 06/19/25 Order salmonfest202501 Product Details Art…" at bounding box center [302, 139] width 604 height 279
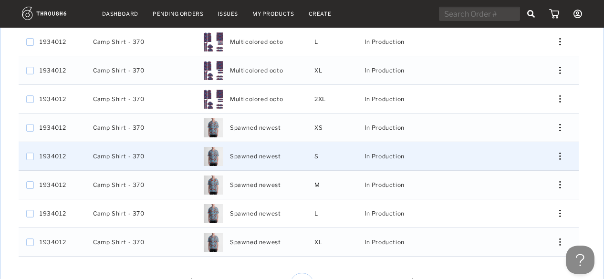
scroll to position [338, 0]
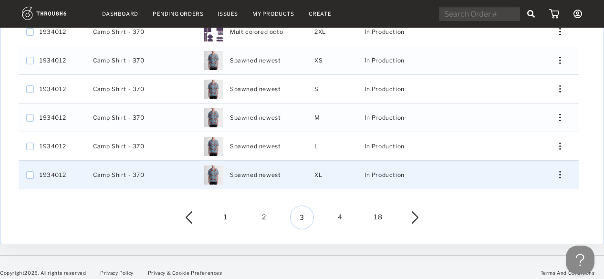
click at [561, 171] on div "Press SPACE to select this row." at bounding box center [556, 174] width 23 height 7
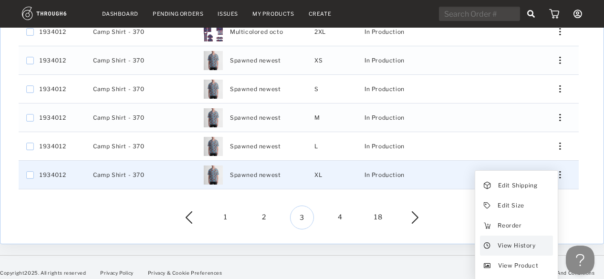
click at [524, 240] on span "View History" at bounding box center [517, 246] width 38 height 12
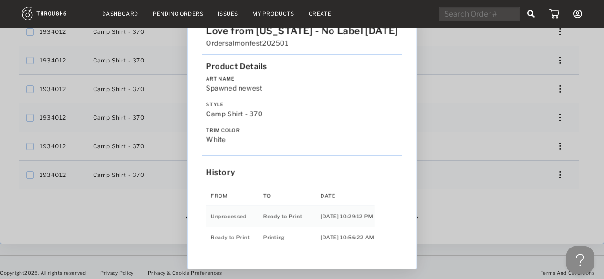
click at [493, 236] on div "Love from Alaska - No Label 06/19/25 Order salmonfest202501 Product Details Art…" at bounding box center [302, 139] width 604 height 279
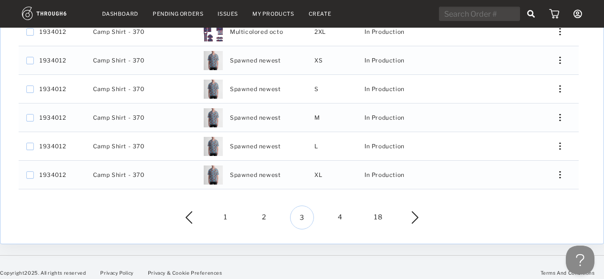
click at [336, 208] on span "4" at bounding box center [340, 218] width 24 height 24
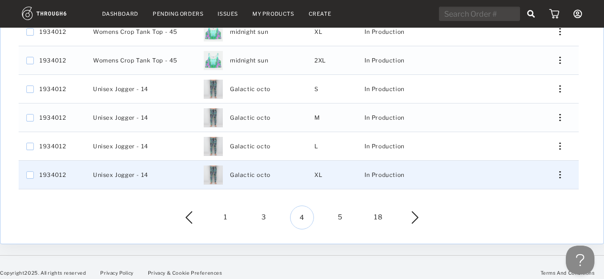
click at [560, 171] on img "Press SPACE to select this row." at bounding box center [559, 174] width 1 height 7
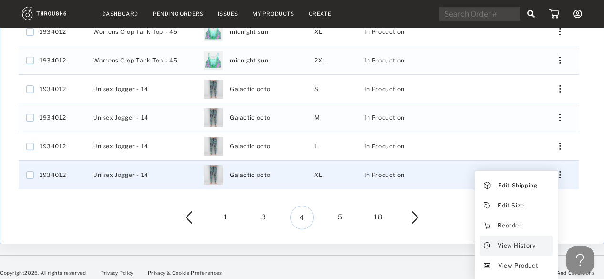
click at [532, 240] on span "View History" at bounding box center [517, 246] width 38 height 12
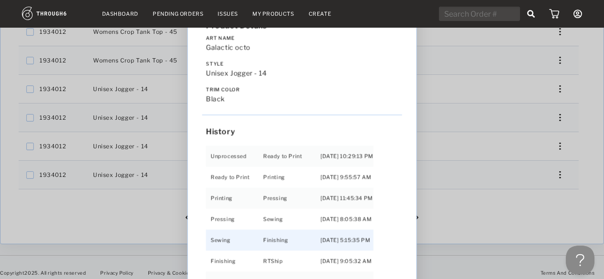
scroll to position [20, 0]
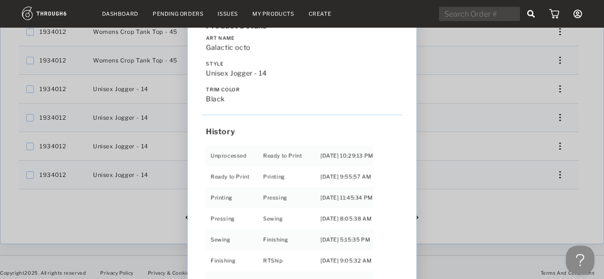
click at [514, 210] on div "Love from Alaska - No Label 06/19/25 Order salmonfest202501 Product Details Art…" at bounding box center [302, 139] width 604 height 279
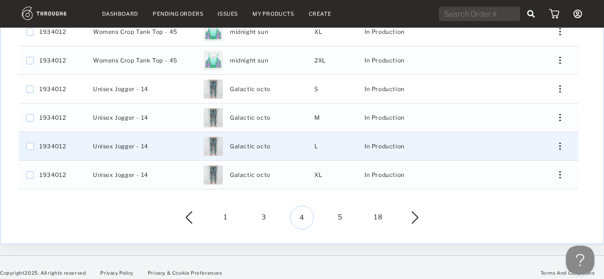
click at [557, 143] on div "Press SPACE to select this row." at bounding box center [556, 146] width 23 height 7
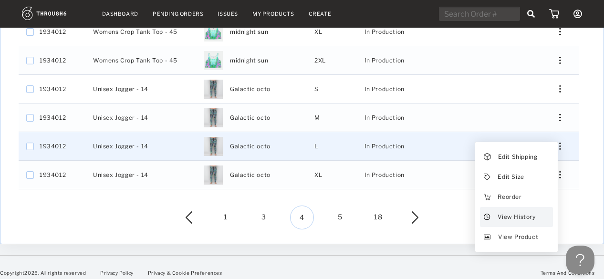
click at [536, 208] on div "View History" at bounding box center [516, 217] width 73 height 20
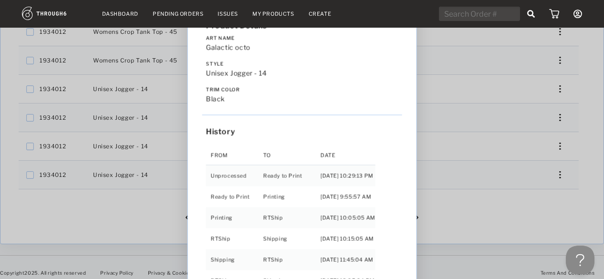
click at [525, 217] on div "Love from Alaska - No Label 06/19/25 Order salmonfest202501 Product Details Art…" at bounding box center [302, 139] width 604 height 279
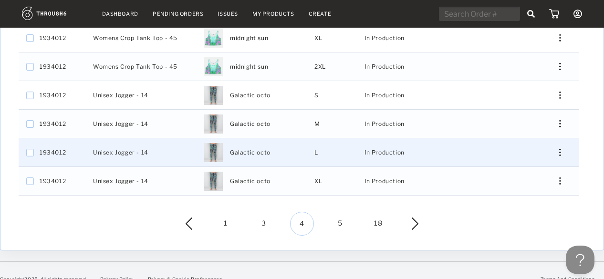
scroll to position [324, 0]
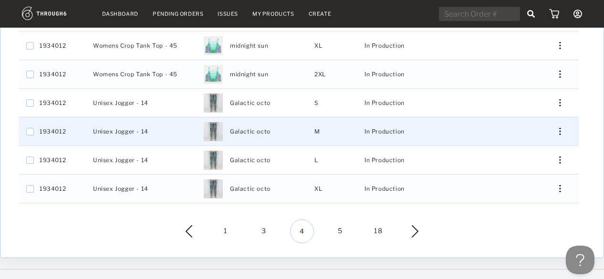
click at [560, 128] on div "Edit Shipping Edit Size Reorder View History View Product" at bounding box center [556, 131] width 44 height 28
click at [554, 128] on div "Press SPACE to select this row." at bounding box center [556, 131] width 23 height 7
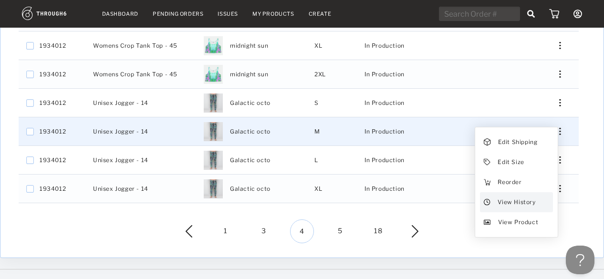
click at [521, 196] on span "View History" at bounding box center [517, 202] width 38 height 12
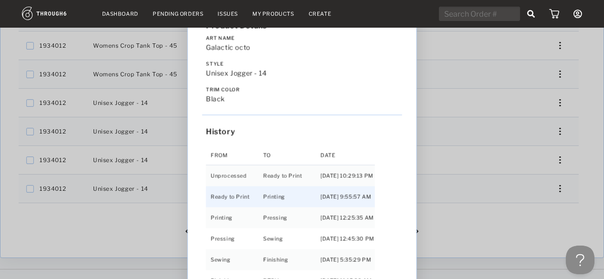
scroll to position [61, 0]
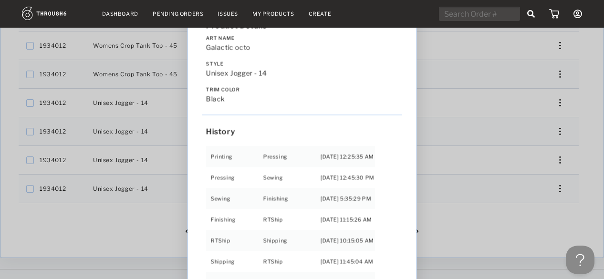
click at [589, 195] on div "Love from Alaska - No Label 06/19/25 Order salmonfest202501 Product Details Art…" at bounding box center [302, 139] width 604 height 279
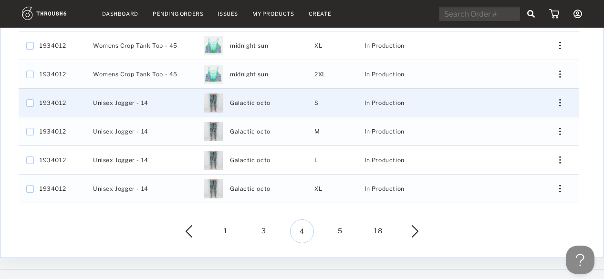
click at [557, 99] on div "Press SPACE to select this row." at bounding box center [556, 102] width 23 height 7
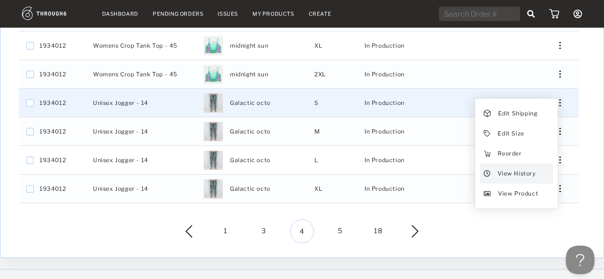
click at [536, 164] on div "View History" at bounding box center [516, 174] width 73 height 20
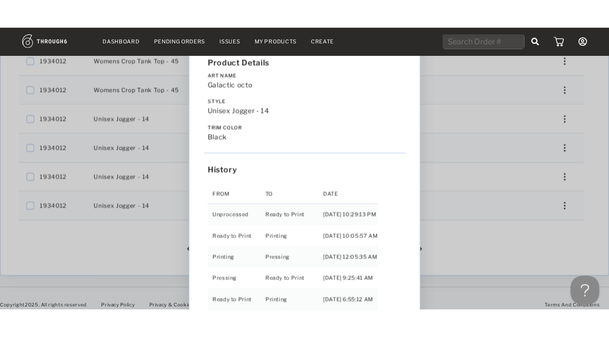
scroll to position [273, 0]
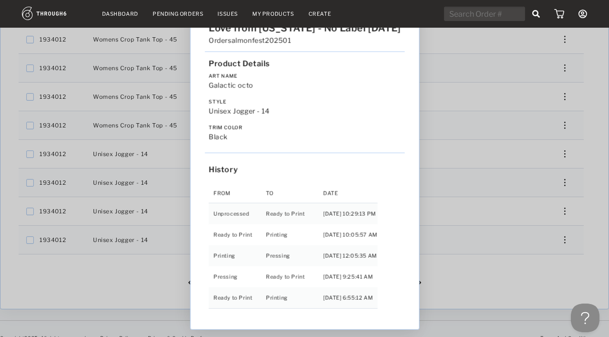
click at [505, 269] on div "Love from Alaska - No Label 06/19/25 Order salmonfest202501 Product Details Art…" at bounding box center [304, 168] width 609 height 337
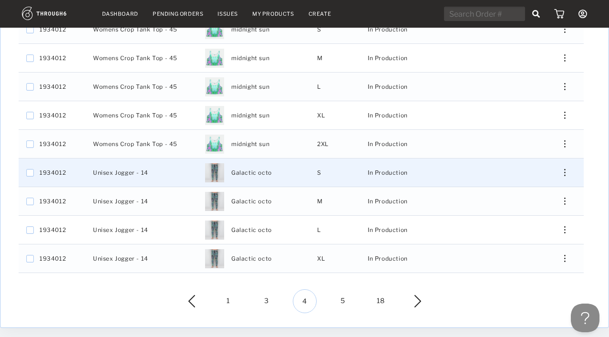
scroll to position [251, 0]
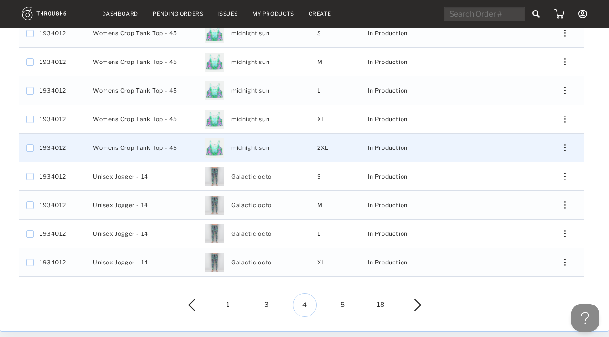
click at [567, 136] on div "Edit Shipping Edit Size Reorder View History View Product" at bounding box center [561, 148] width 45 height 28
click at [564, 144] on img "Press SPACE to select this row." at bounding box center [564, 147] width 1 height 7
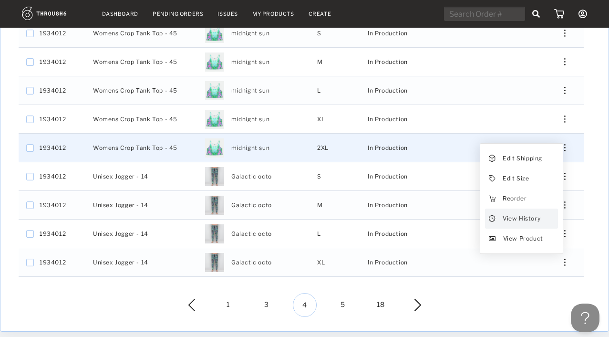
click at [511, 214] on span "View History" at bounding box center [522, 218] width 38 height 12
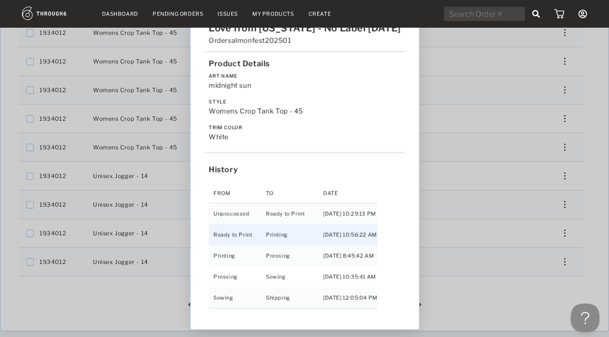
scroll to position [269, 0]
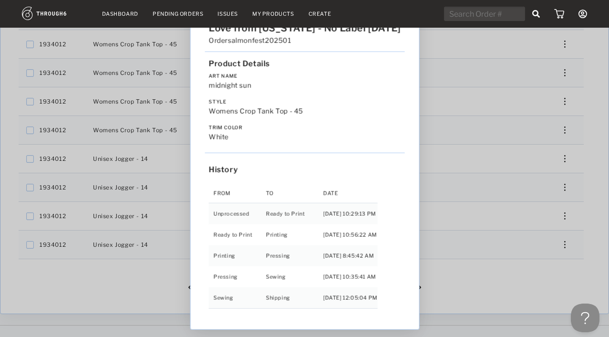
click at [487, 279] on div "Love from Alaska - No Label 06/19/25 Order salmonfest202501 Product Details Art…" at bounding box center [304, 168] width 609 height 337
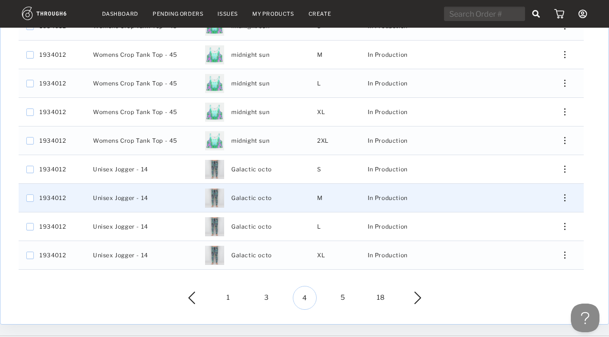
scroll to position [249, 0]
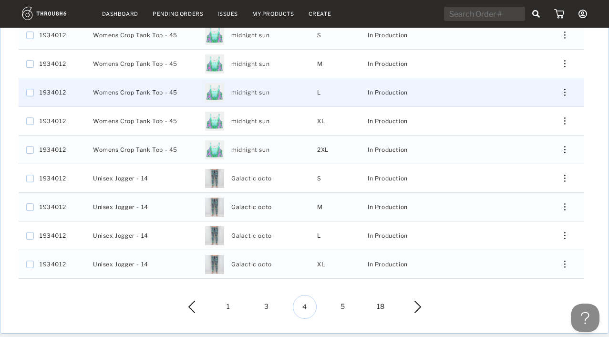
click at [560, 89] on div "Press SPACE to select this row." at bounding box center [561, 92] width 23 height 7
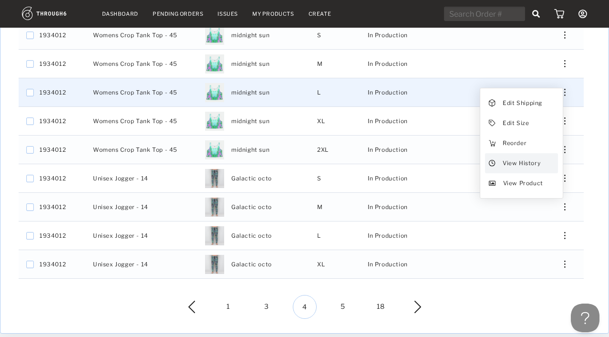
click at [536, 160] on span "View History" at bounding box center [522, 163] width 38 height 12
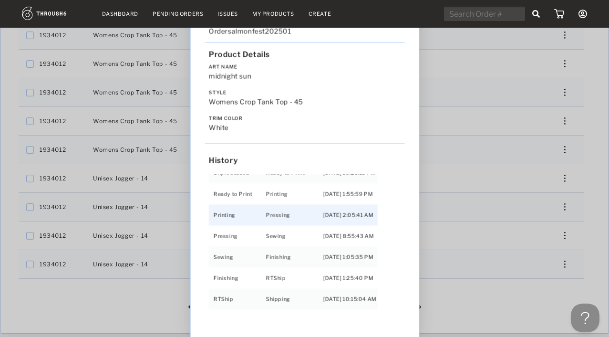
scroll to position [61, 0]
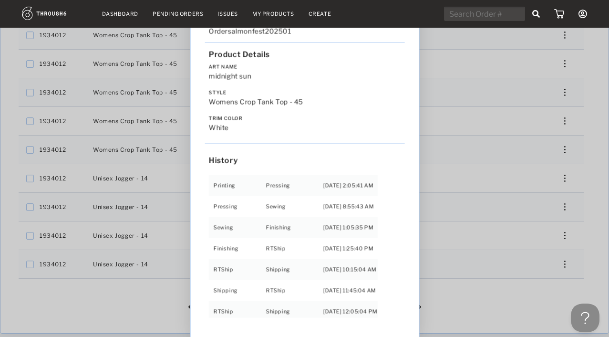
click at [484, 279] on div "Love from Alaska - No Label 06/19/25 Order salmonfest202501 Product Details Art…" at bounding box center [304, 168] width 609 height 337
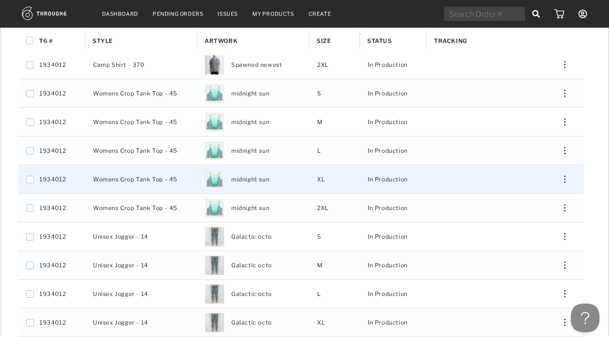
scroll to position [188, 0]
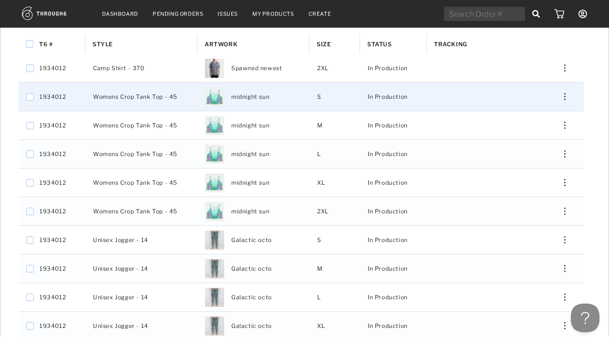
click at [562, 93] on div "Press SPACE to select this row." at bounding box center [561, 96] width 23 height 7
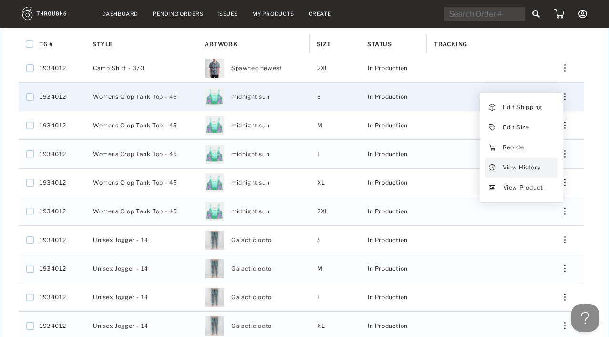
click at [526, 163] on span "View History" at bounding box center [522, 167] width 38 height 12
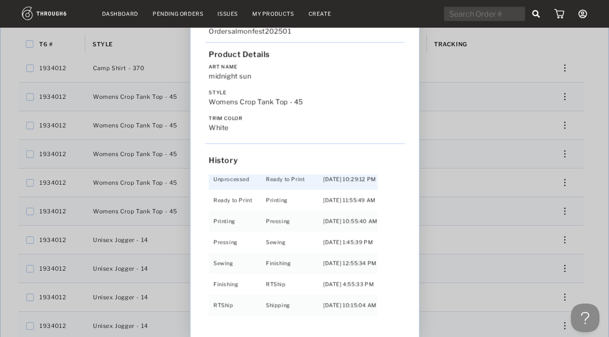
scroll to position [61, 0]
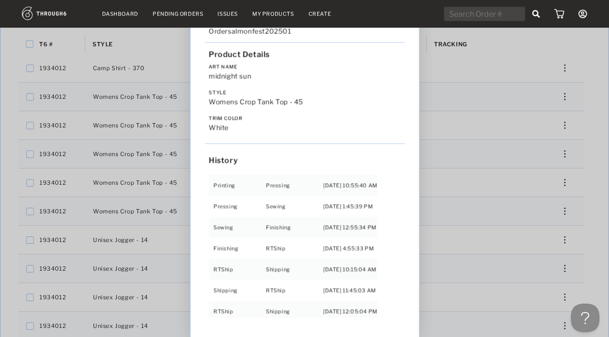
click at [483, 230] on div "Love from Alaska - No Label 06/19/25 Order salmonfest202501 Product Details Art…" at bounding box center [304, 168] width 609 height 337
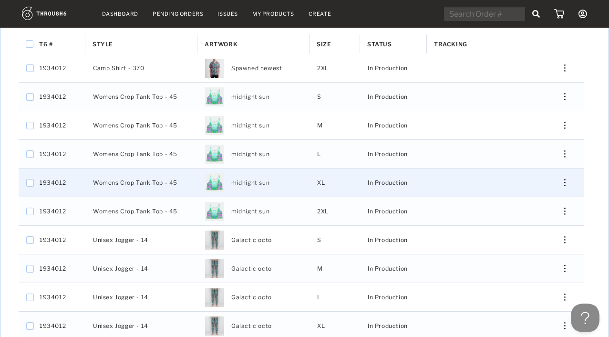
click at [565, 171] on div "Edit Shipping Edit Size Reorder View History View Product" at bounding box center [561, 182] width 45 height 28
click at [565, 179] on img "Press SPACE to select this row." at bounding box center [564, 182] width 1 height 7
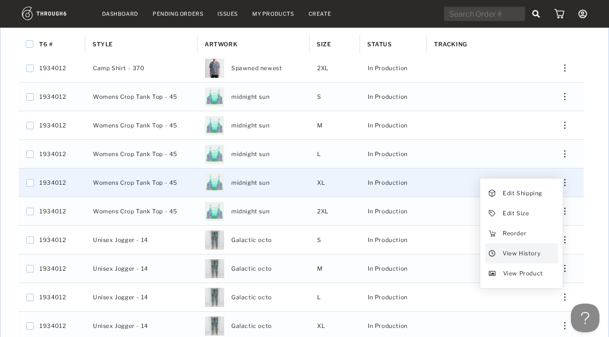
click at [516, 247] on span "View History" at bounding box center [522, 253] width 38 height 12
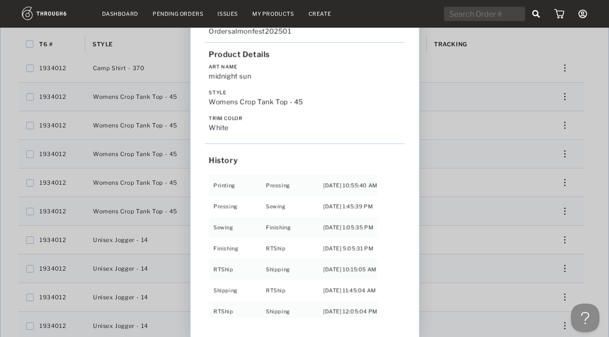
click at [451, 279] on div "Love from Alaska - No Label 06/19/25 Order salmonfest202501 Product Details Art…" at bounding box center [304, 168] width 609 height 337
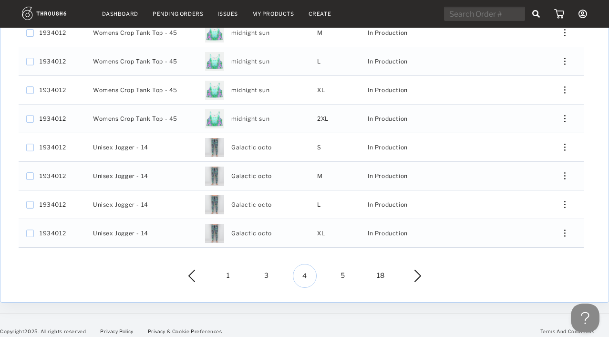
scroll to position [281, 0]
click at [344, 267] on span "5" at bounding box center [343, 275] width 24 height 24
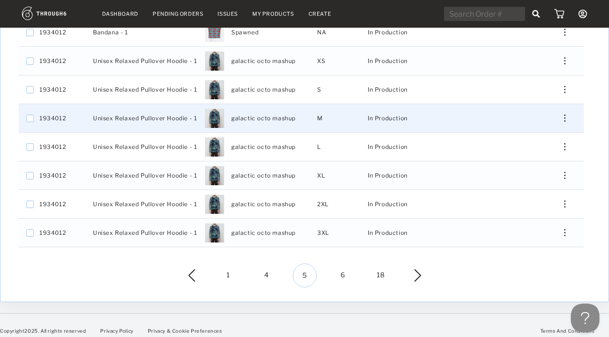
click at [565, 107] on div "Edit Shipping Edit Size Reorder View History View Product" at bounding box center [561, 118] width 45 height 28
click at [565, 115] on img "Press SPACE to select this row." at bounding box center [564, 118] width 1 height 7
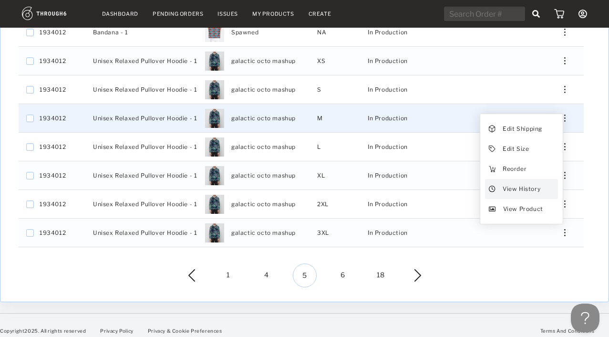
click at [539, 183] on span "View History" at bounding box center [522, 189] width 38 height 12
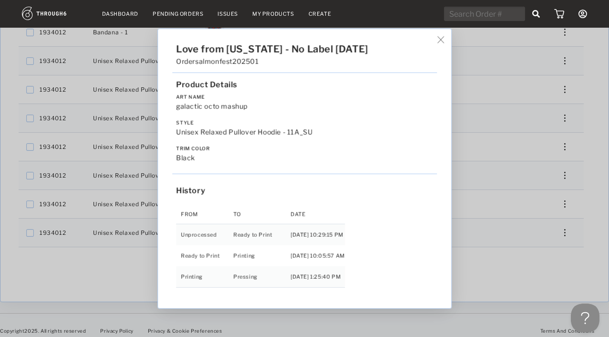
click at [451, 253] on div "Love from Alaska - No Label 06/19/25 Order salmonfest202501 Product Details Art…" at bounding box center [304, 168] width 293 height 279
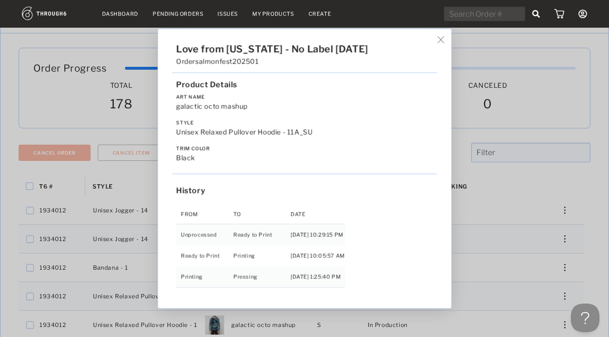
scroll to position [0, 0]
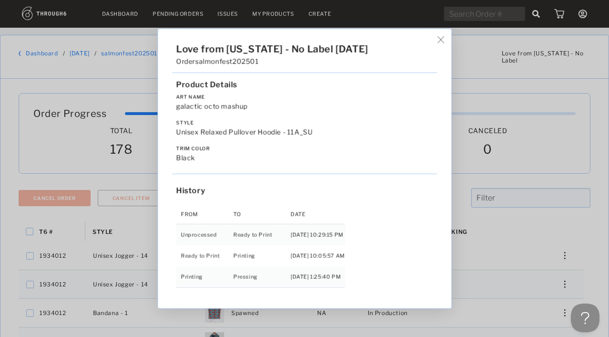
click at [500, 241] on div "Love from Alaska - No Label 06/19/25 Order salmonfest202501 Product Details Art…" at bounding box center [304, 168] width 609 height 337
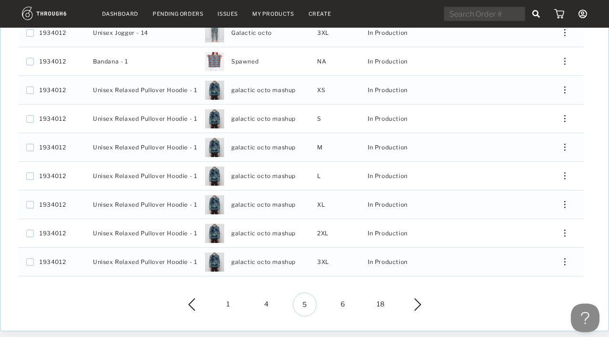
scroll to position [252, 0]
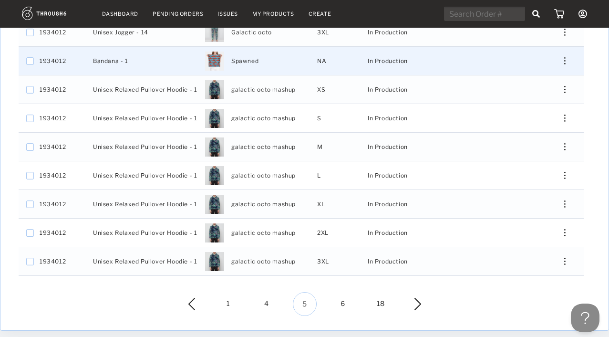
click at [568, 57] on div "Press SPACE to select this row." at bounding box center [561, 60] width 23 height 7
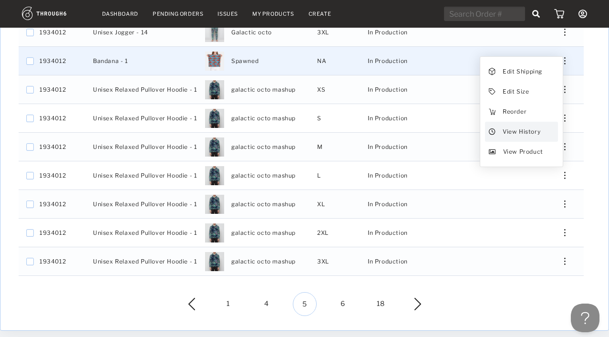
click at [533, 125] on span "View History" at bounding box center [522, 131] width 38 height 12
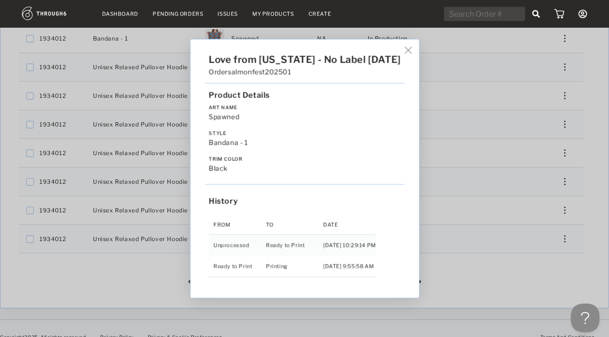
scroll to position [281, 0]
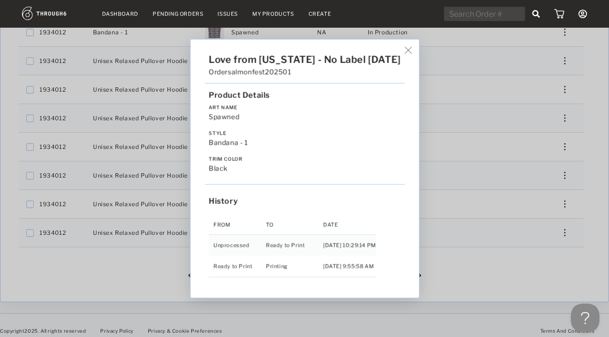
click at [475, 261] on div "Love from Alaska - No Label 06/19/25 Order salmonfest202501 Product Details Art…" at bounding box center [304, 168] width 609 height 337
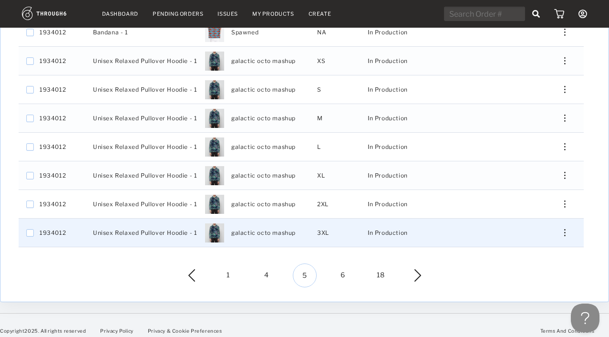
click at [565, 229] on img "Press SPACE to select this row." at bounding box center [564, 232] width 1 height 7
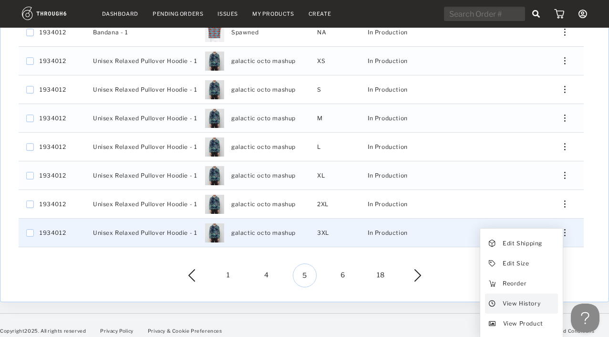
click at [510, 279] on span "View History" at bounding box center [522, 303] width 38 height 12
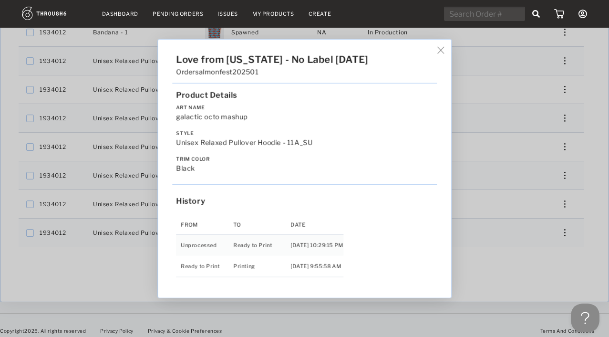
click at [496, 246] on div "Love from Alaska - No Label 06/19/25 Order salmonfest202501 Product Details Art…" at bounding box center [304, 168] width 609 height 337
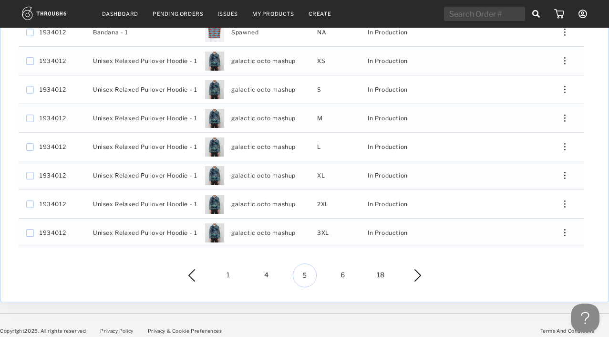
click at [339, 265] on span "6" at bounding box center [343, 275] width 24 height 24
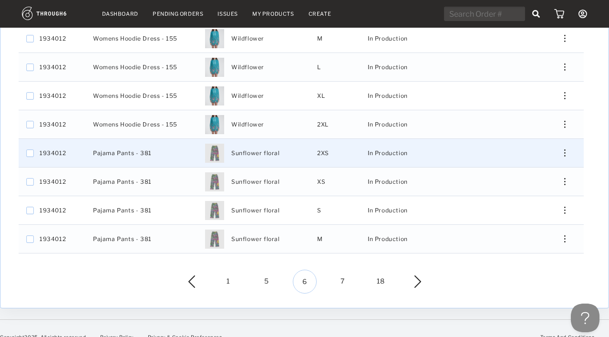
scroll to position [265, 0]
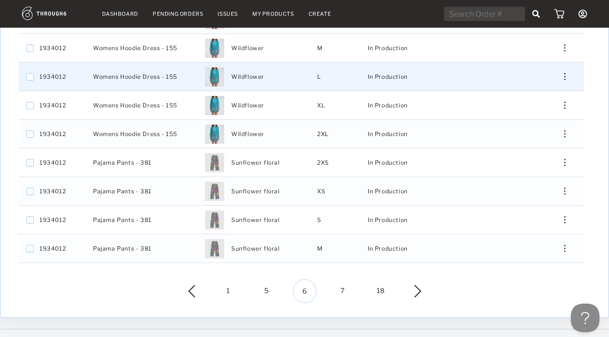
click at [568, 73] on div "Press SPACE to select this row." at bounding box center [561, 76] width 23 height 7
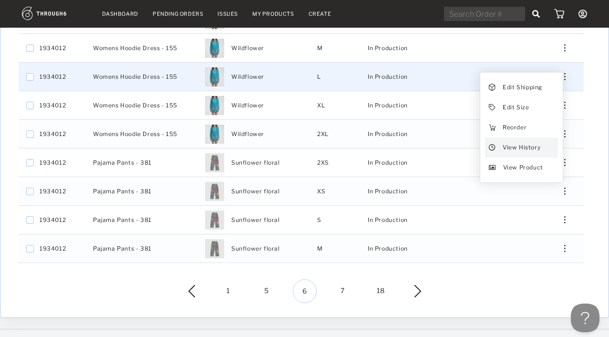
click at [511, 141] on span "View History" at bounding box center [522, 147] width 38 height 12
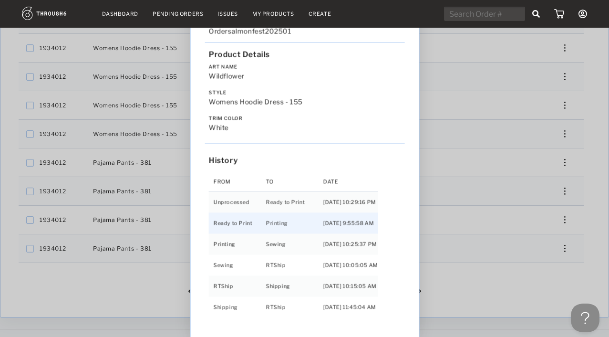
scroll to position [20, 0]
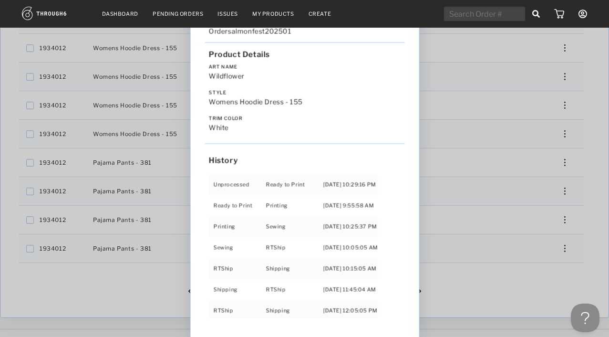
click at [520, 265] on div "Love from Alaska - No Label 06/19/25 Order salmonfest202501 Product Details Art…" at bounding box center [304, 168] width 609 height 337
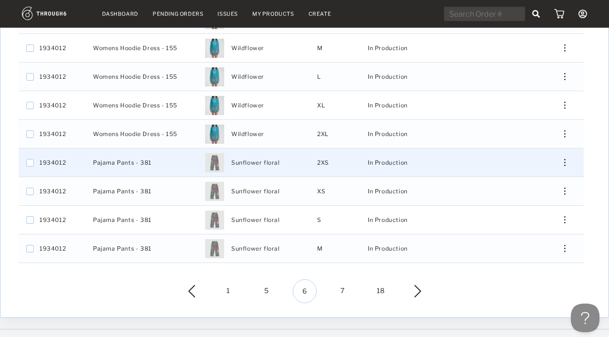
click at [560, 159] on div "Press SPACE to select this row." at bounding box center [561, 162] width 23 height 7
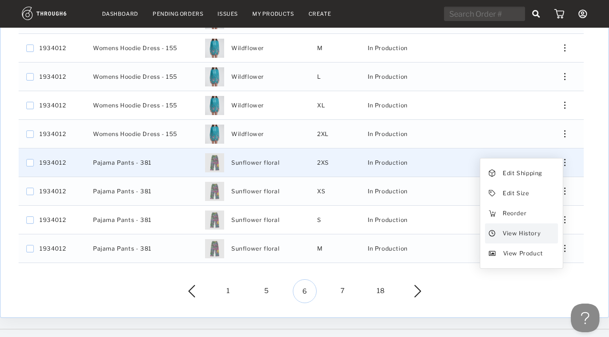
click at [526, 229] on span "View History" at bounding box center [522, 233] width 38 height 12
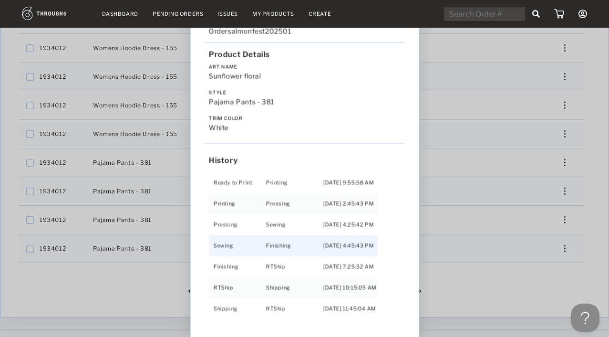
scroll to position [61, 0]
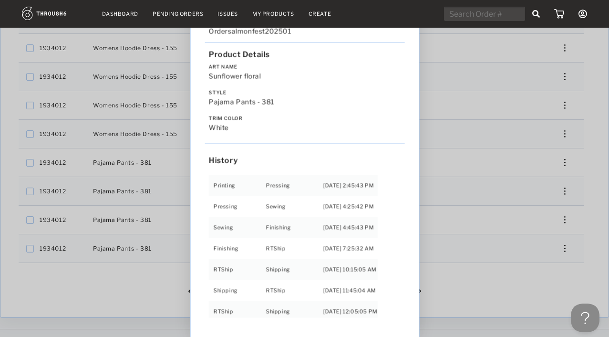
click at [469, 279] on div "Love from Alaska - No Label 06/19/25 Order salmonfest202501 Product Details Art…" at bounding box center [304, 168] width 609 height 337
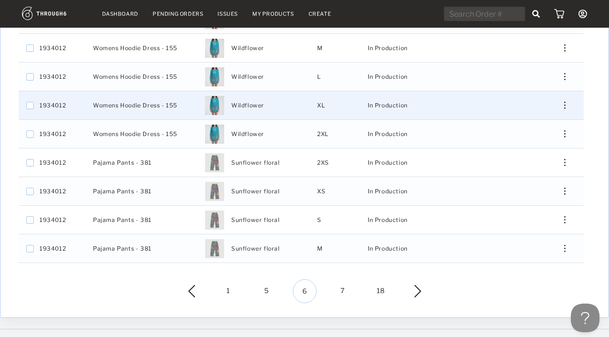
click at [563, 102] on div "Press SPACE to select this row." at bounding box center [561, 105] width 23 height 7
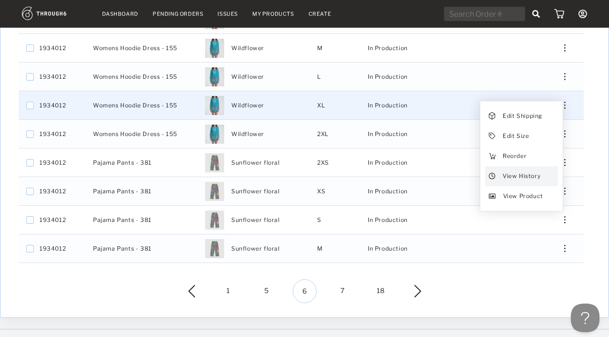
click at [532, 170] on span "View History" at bounding box center [522, 176] width 38 height 12
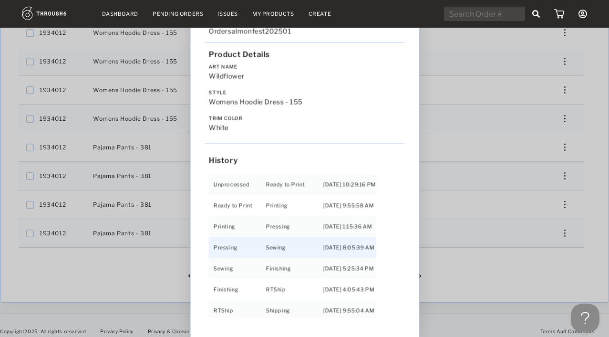
scroll to position [281, 0]
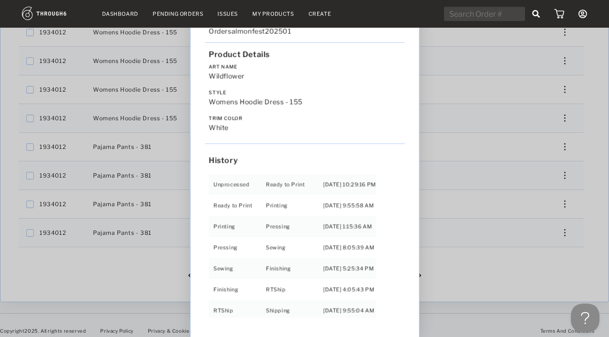
click at [527, 272] on div "Love from Alaska - No Label 06/19/25 Order salmonfest202501 Product Details Art…" at bounding box center [304, 168] width 609 height 337
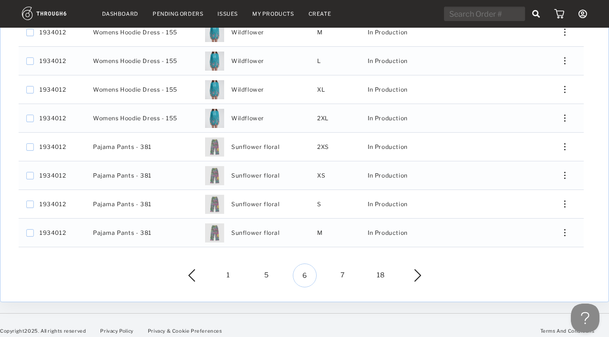
click at [340, 269] on span "7" at bounding box center [343, 275] width 24 height 24
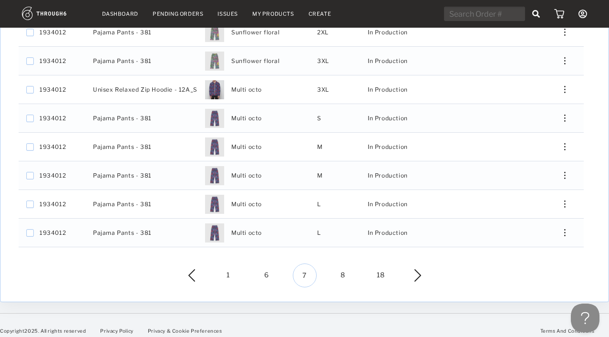
click at [342, 269] on span "8" at bounding box center [343, 275] width 24 height 24
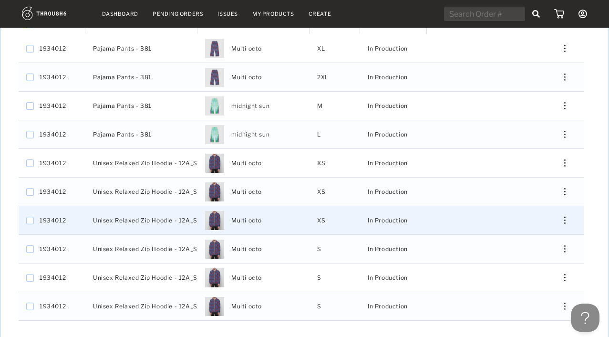
scroll to position [199, 0]
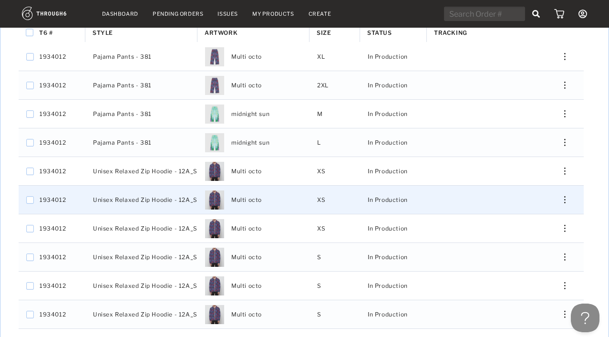
click at [566, 196] on div "Press SPACE to select this row." at bounding box center [561, 199] width 23 height 7
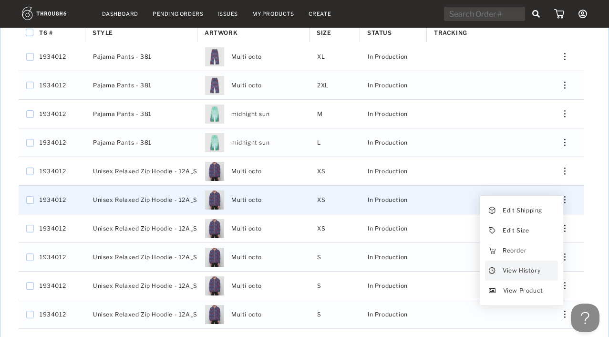
click at [511, 264] on span "View History" at bounding box center [522, 270] width 38 height 12
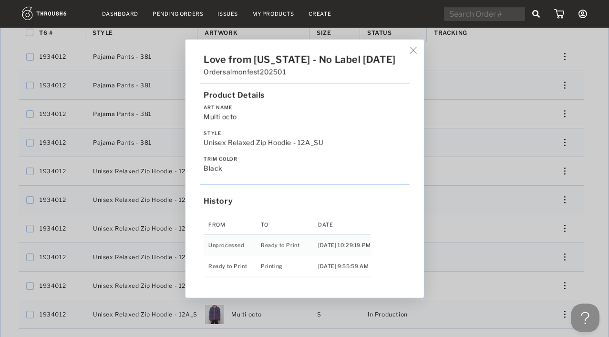
click at [592, 126] on div "Love from Alaska - No Label 06/19/25 Order salmonfest202501 Product Details Art…" at bounding box center [304, 168] width 609 height 337
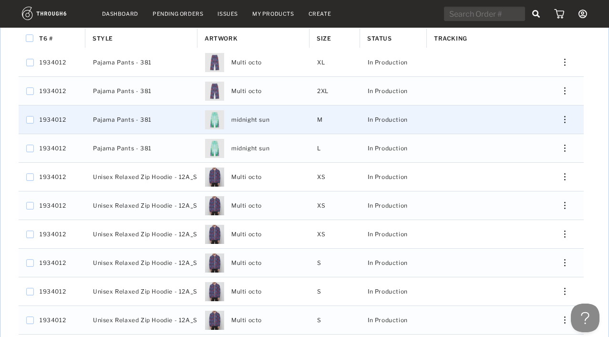
scroll to position [185, 0]
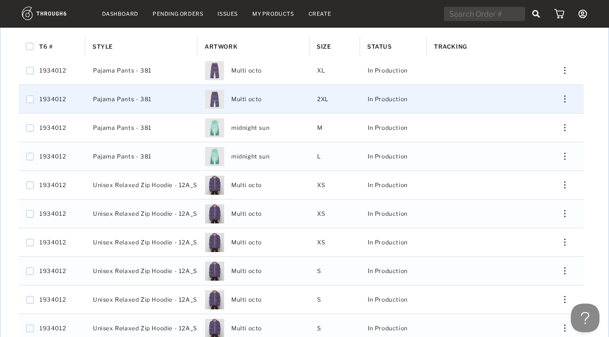
click at [565, 95] on img "Press SPACE to select this row." at bounding box center [564, 98] width 1 height 7
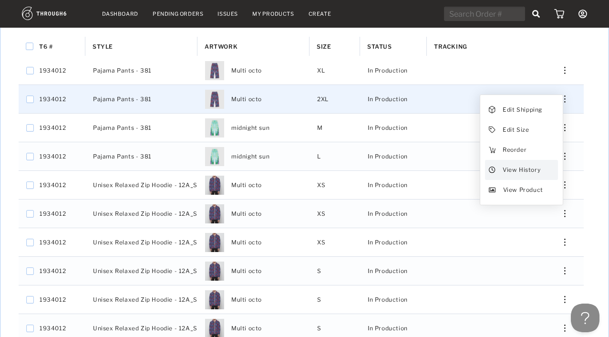
click at [541, 160] on div "View History" at bounding box center [521, 170] width 73 height 20
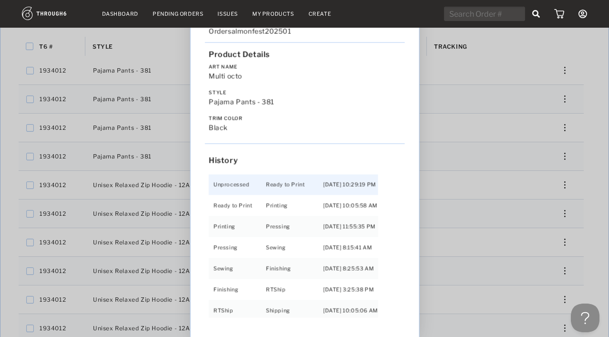
scroll to position [20, 0]
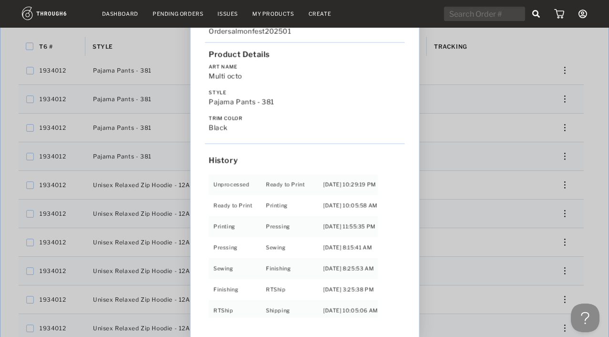
click at [602, 159] on div "Love from Alaska - No Label 06/19/25 Order salmonfest202501 Product Details Art…" at bounding box center [304, 168] width 609 height 337
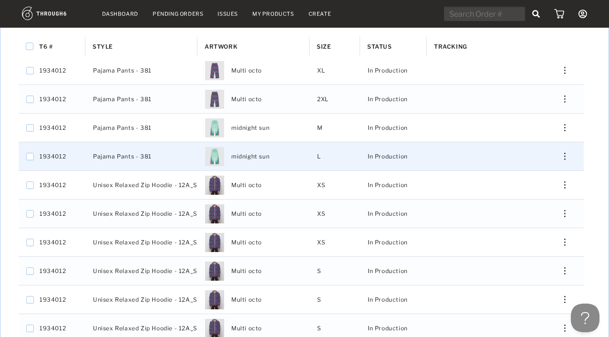
click at [566, 153] on div "Press SPACE to select this row." at bounding box center [561, 156] width 23 height 7
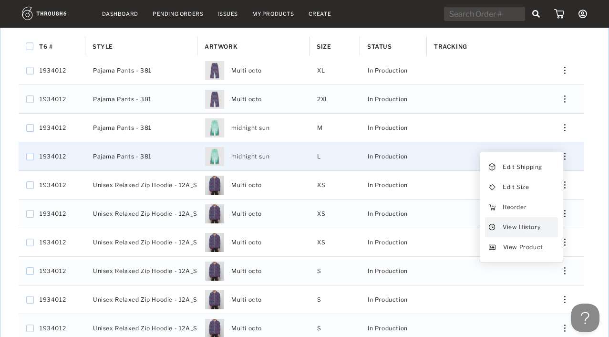
click at [520, 228] on div "View History" at bounding box center [521, 227] width 73 height 20
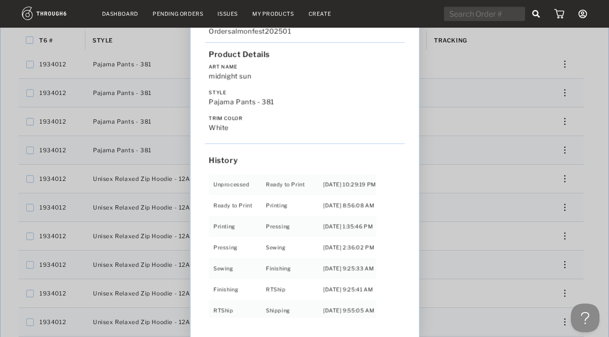
scroll to position [199, 0]
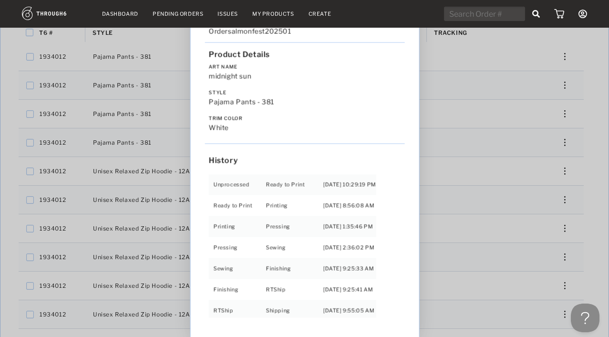
click at [591, 182] on div "Love from Alaska - No Label 06/19/25 Order salmonfest202501 Product Details Art…" at bounding box center [304, 168] width 609 height 337
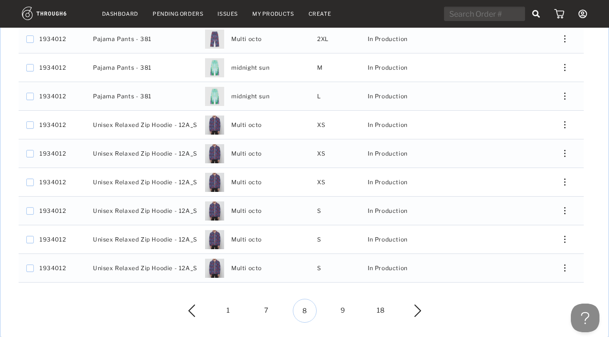
scroll to position [281, 0]
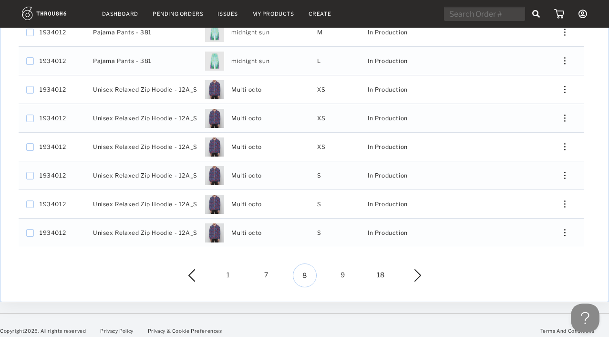
click at [347, 265] on span "9" at bounding box center [343, 275] width 24 height 24
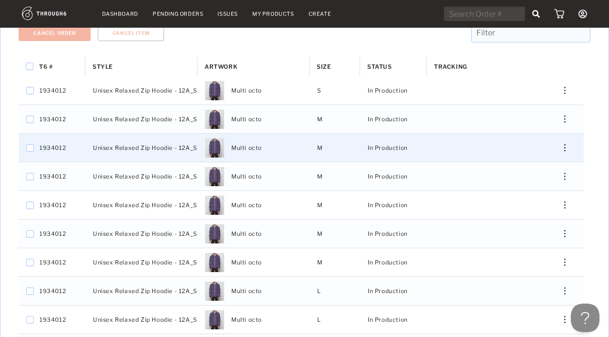
scroll to position [179, 0]
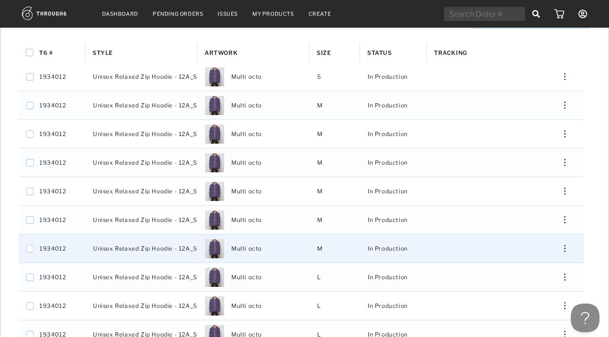
click at [564, 245] on div "Press SPACE to select this row." at bounding box center [561, 248] width 23 height 7
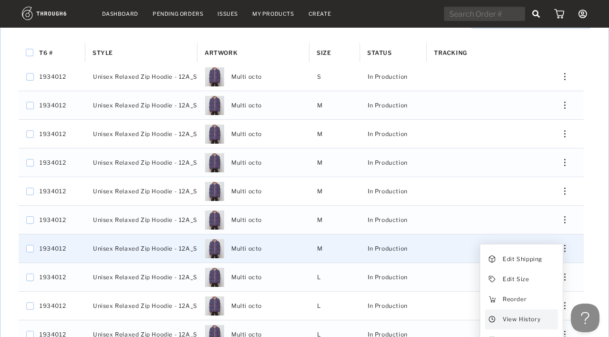
click at [521, 279] on span "View History" at bounding box center [522, 319] width 38 height 12
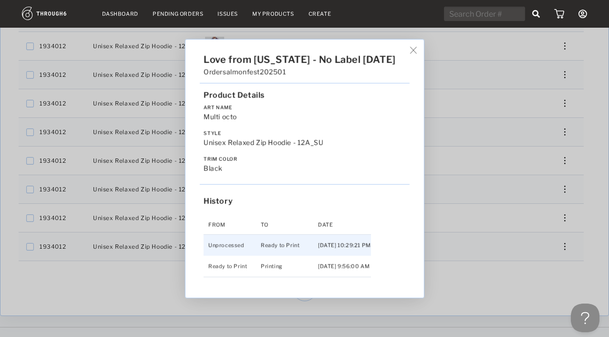
scroll to position [281, 0]
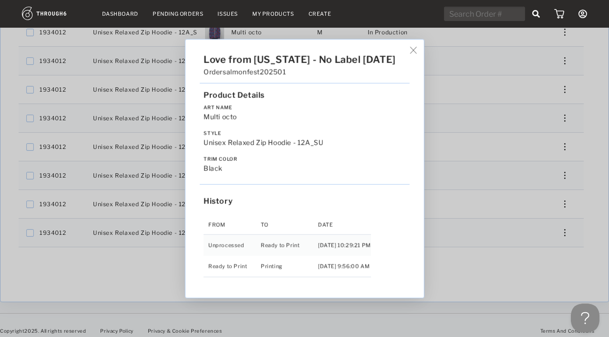
click at [417, 54] on img at bounding box center [413, 50] width 7 height 7
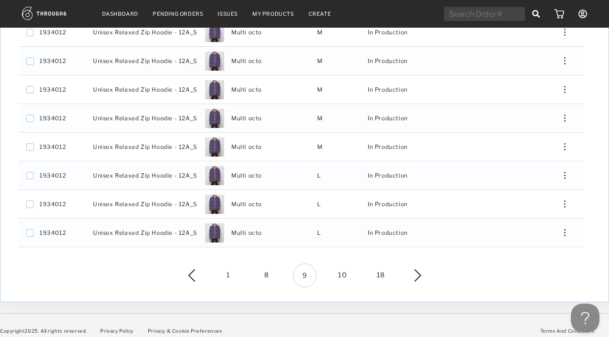
click at [342, 270] on span "10" at bounding box center [343, 275] width 24 height 24
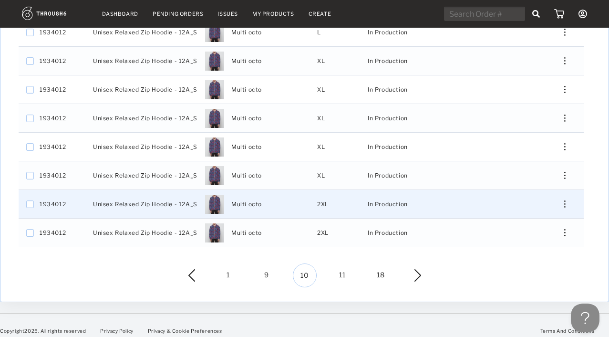
click at [564, 200] on img "Press SPACE to select this row." at bounding box center [564, 203] width 1 height 7
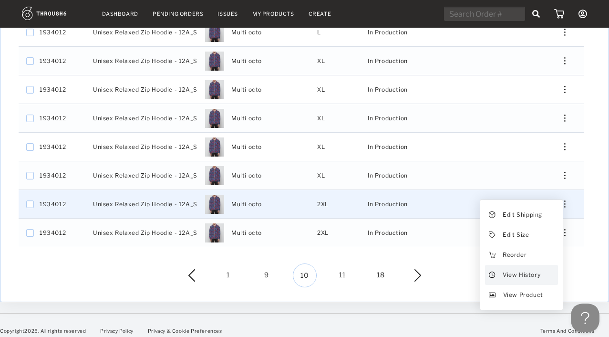
click at [517, 269] on span "View History" at bounding box center [522, 275] width 38 height 12
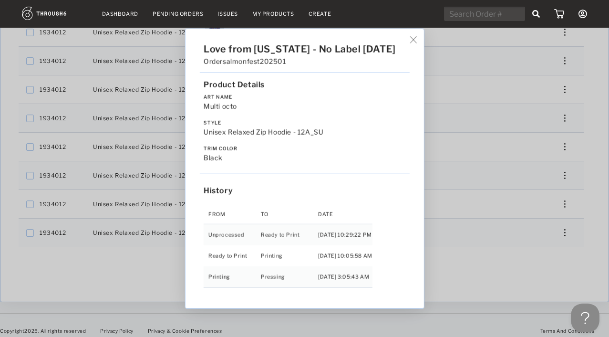
click at [511, 266] on div "Love from Alaska - No Label 06/19/25 Order salmonfest202501 Product Details Art…" at bounding box center [304, 168] width 609 height 337
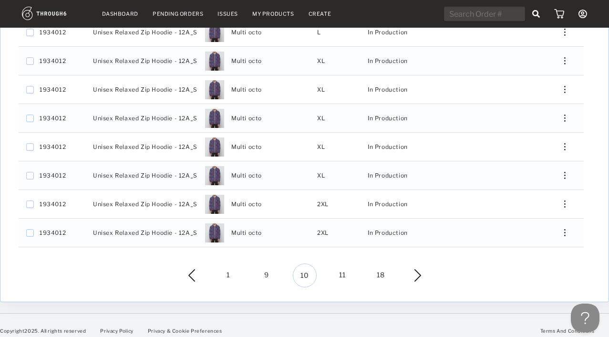
click at [346, 267] on span "11" at bounding box center [343, 275] width 24 height 24
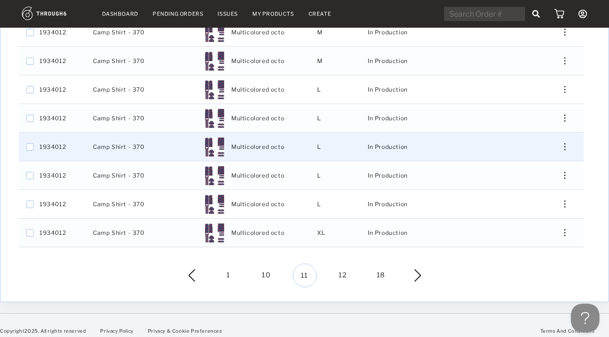
click at [566, 143] on div "Press SPACE to select this row." at bounding box center [561, 146] width 23 height 7
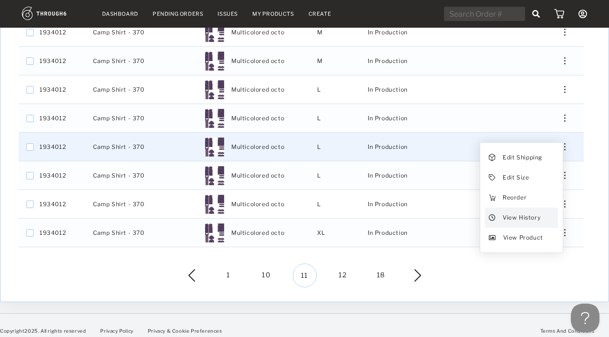
click at [529, 211] on span "View History" at bounding box center [522, 217] width 38 height 12
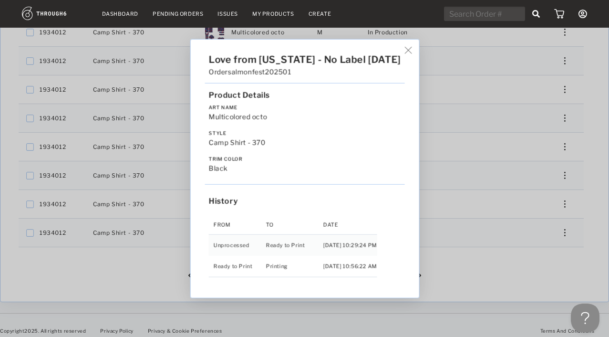
click at [407, 52] on img at bounding box center [408, 50] width 7 height 7
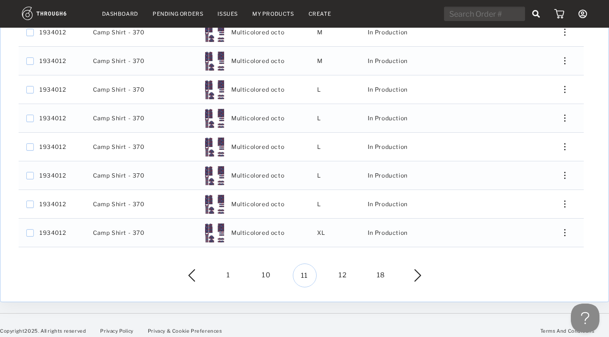
click at [340, 264] on span "12" at bounding box center [343, 275] width 24 height 24
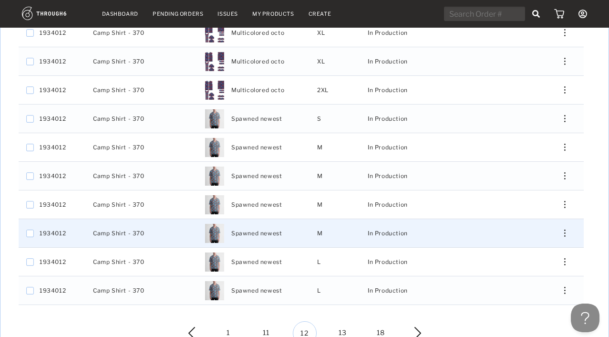
scroll to position [215, 0]
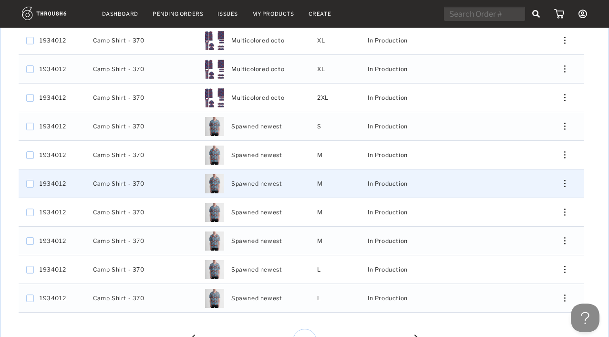
click at [562, 180] on div "Press SPACE to select this row." at bounding box center [561, 183] width 23 height 7
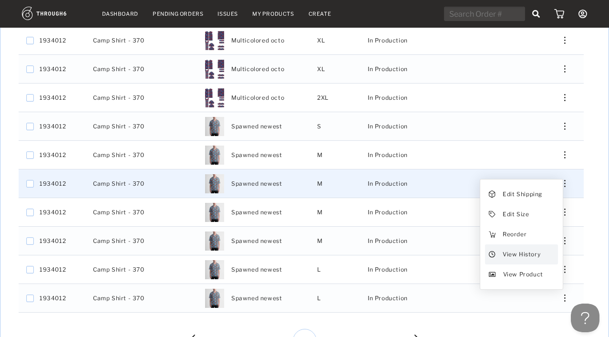
click at [517, 248] on span "View History" at bounding box center [522, 254] width 38 height 12
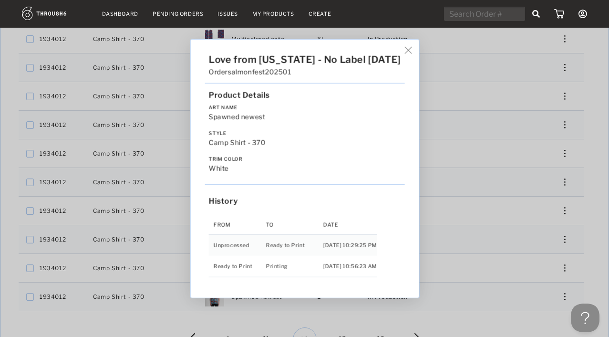
scroll to position [217, 0]
click at [405, 51] on img at bounding box center [408, 50] width 7 height 7
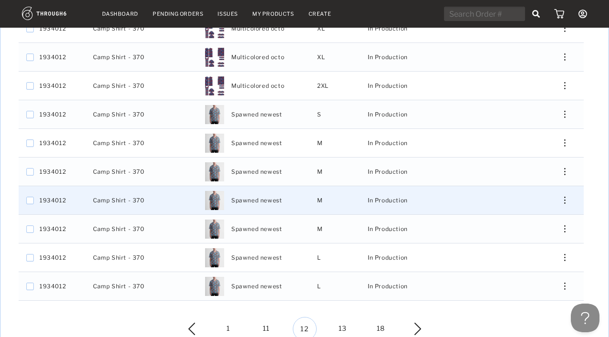
scroll to position [281, 0]
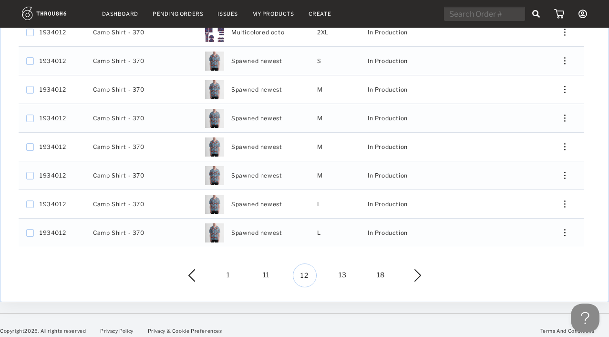
click at [341, 268] on span "13" at bounding box center [343, 275] width 24 height 24
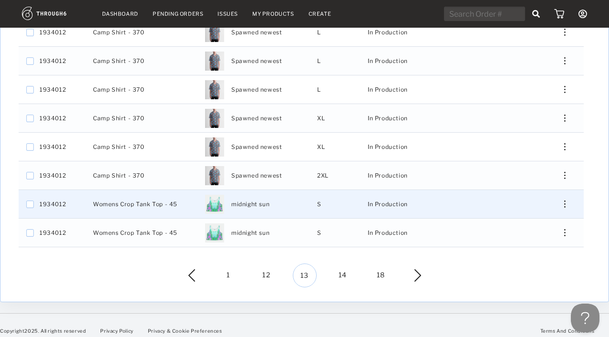
click at [569, 200] on div "Press SPACE to select this row." at bounding box center [561, 203] width 23 height 7
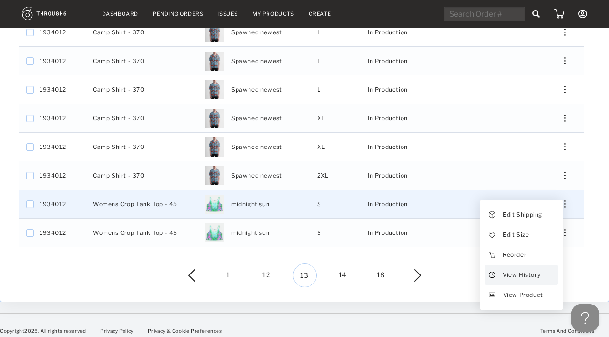
click at [514, 270] on span "View History" at bounding box center [522, 275] width 38 height 12
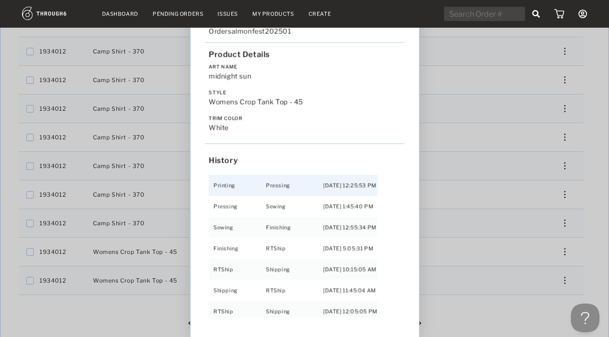
scroll to position [233, 0]
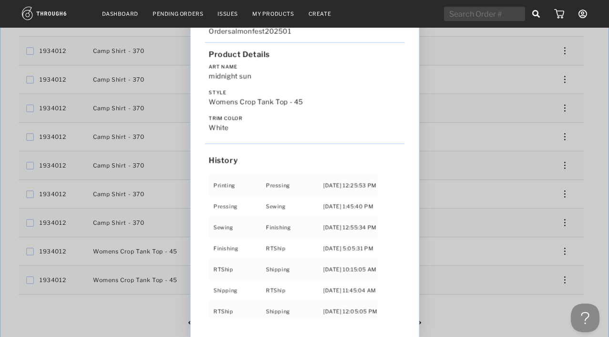
click at [486, 279] on div "Love from Alaska - No Label 06/19/25 Order salmonfest202501 Product Details Art…" at bounding box center [304, 168] width 609 height 337
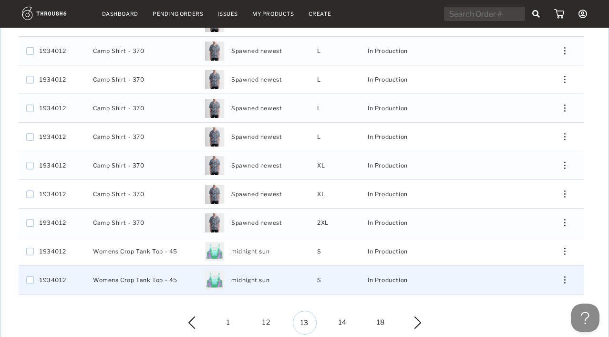
click at [564, 276] on img "Press SPACE to select this row." at bounding box center [564, 279] width 1 height 7
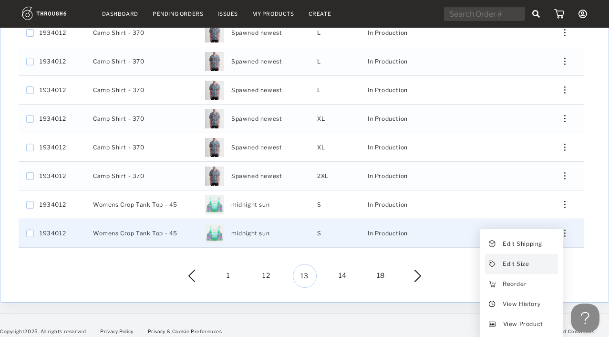
scroll to position [281, 0]
click at [513, 279] on span "View History" at bounding box center [522, 303] width 38 height 12
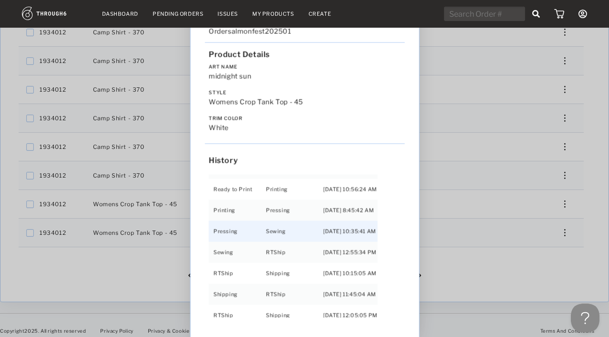
scroll to position [41, 0]
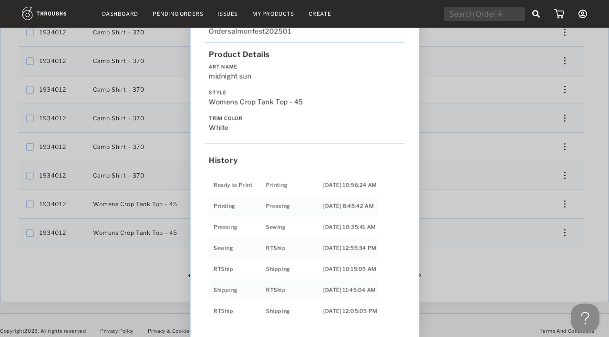
click at [466, 279] on div "Love from Alaska - No Label 06/19/25 Order salmonfest202501 Product Details Art…" at bounding box center [304, 168] width 609 height 337
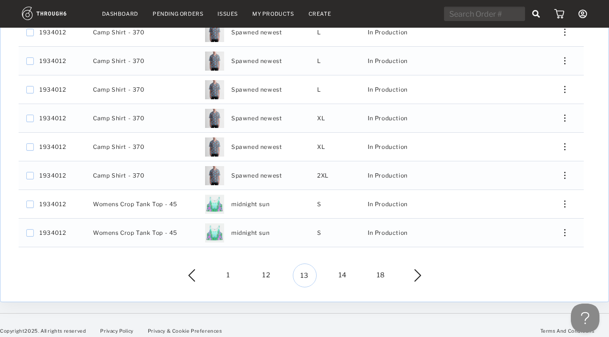
click at [343, 269] on span "14" at bounding box center [343, 275] width 24 height 24
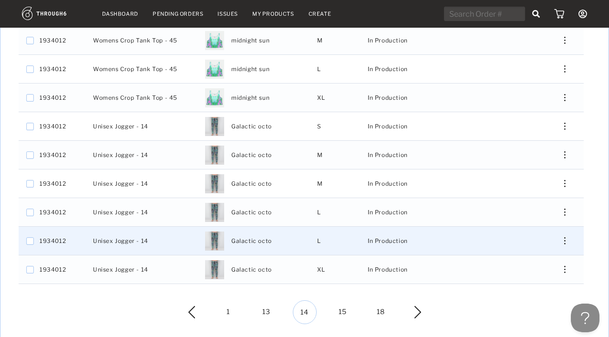
scroll to position [236, 0]
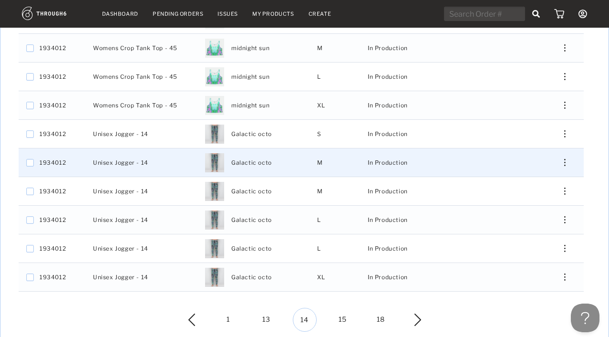
click at [567, 159] on div "Press SPACE to select this row." at bounding box center [561, 162] width 23 height 7
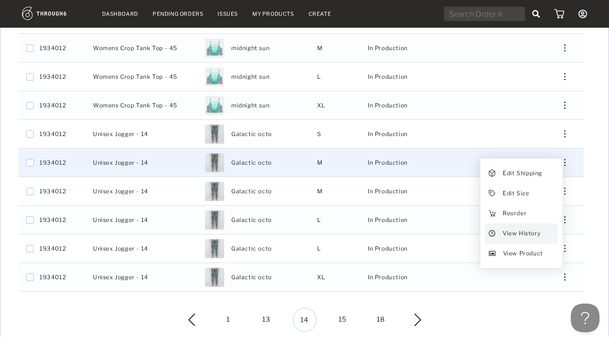
click at [537, 227] on span "View History" at bounding box center [522, 233] width 38 height 12
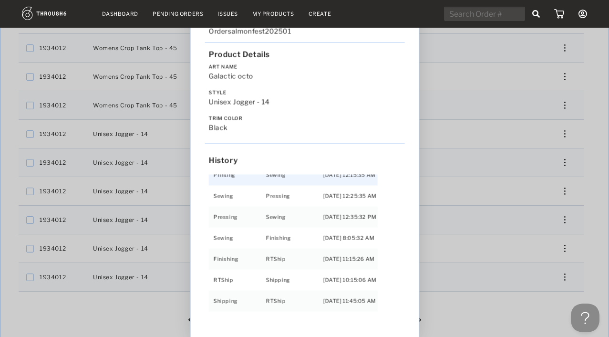
scroll to position [82, 0]
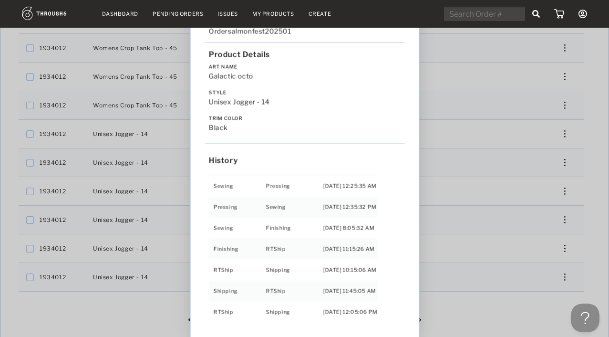
click at [491, 279] on div "Love from Alaska - No Label 06/19/25 Order salmonfest202501 Product Details Art…" at bounding box center [304, 168] width 609 height 337
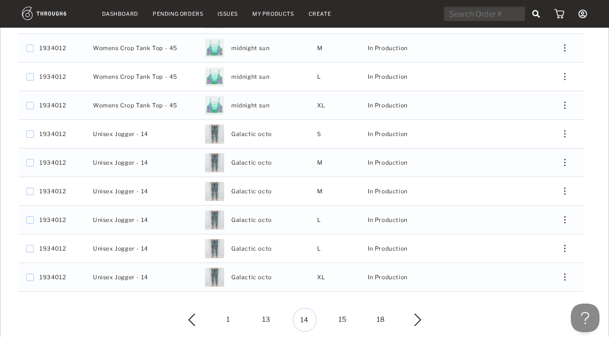
click at [337, 279] on span "15" at bounding box center [343, 320] width 24 height 24
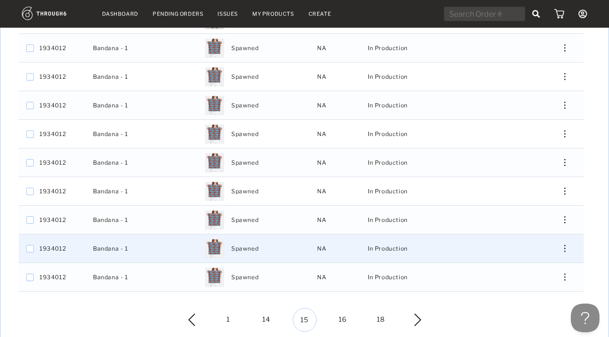
click at [558, 245] on div "Press SPACE to select this row." at bounding box center [561, 248] width 23 height 7
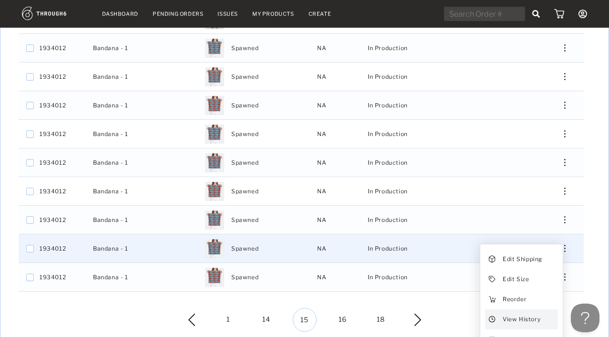
click at [521, 279] on span "View History" at bounding box center [522, 319] width 38 height 12
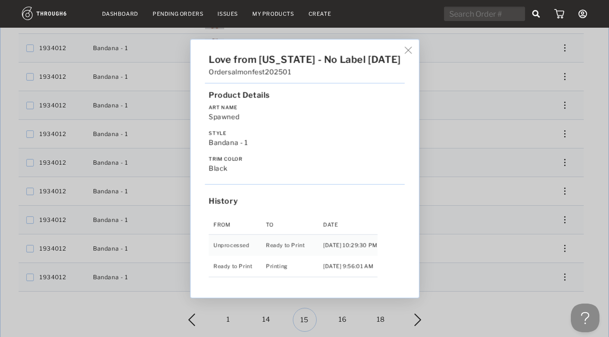
click at [529, 279] on div "Love from Alaska - No Label 06/19/25 Order salmonfest202501 Product Details Art…" at bounding box center [304, 168] width 609 height 337
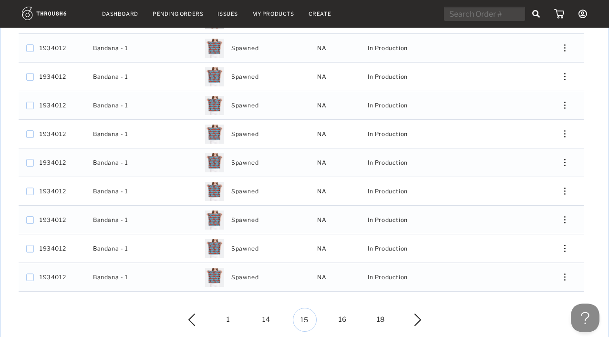
click at [341, 279] on span "16" at bounding box center [343, 320] width 24 height 24
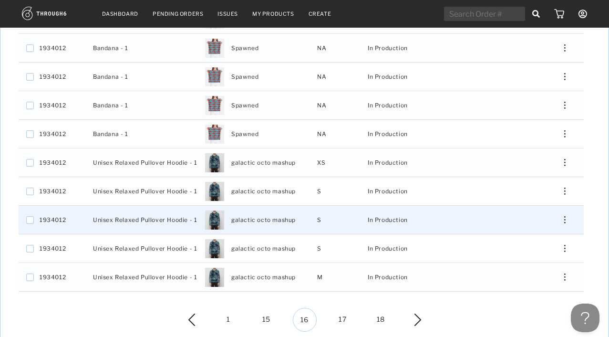
click at [568, 216] on div "Press SPACE to select this row." at bounding box center [561, 219] width 23 height 7
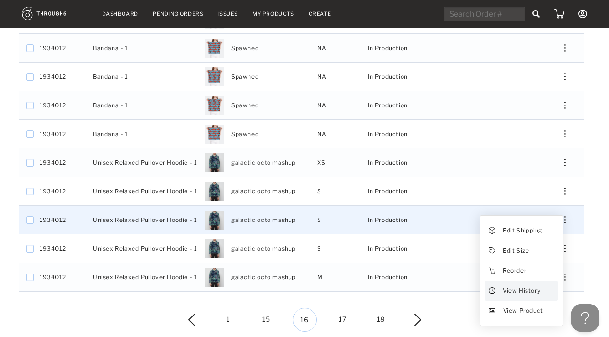
click at [531, 279] on span "View History" at bounding box center [522, 290] width 38 height 12
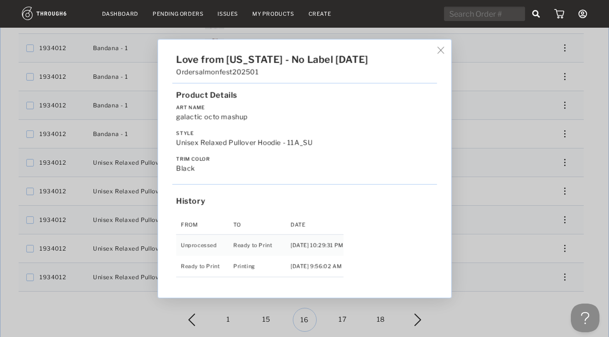
click at [507, 279] on div "Love from Alaska - No Label 06/19/25 Order salmonfest202501 Product Details Art…" at bounding box center [304, 168] width 609 height 337
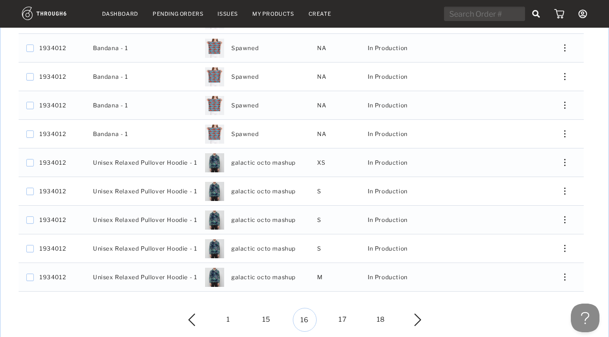
click at [344, 279] on span "17" at bounding box center [343, 320] width 24 height 24
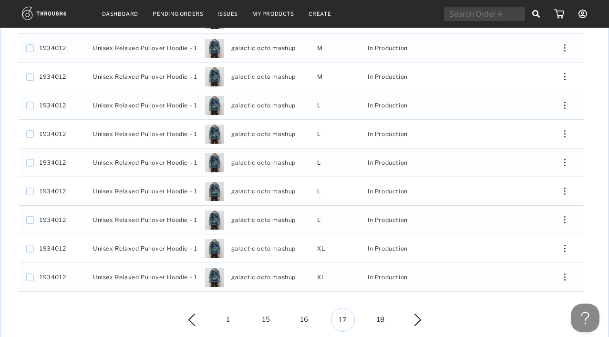
drag, startPoint x: 384, startPoint y: 311, endPoint x: 390, endPoint y: 310, distance: 6.3
click at [389, 279] on span "18" at bounding box center [381, 320] width 24 height 24
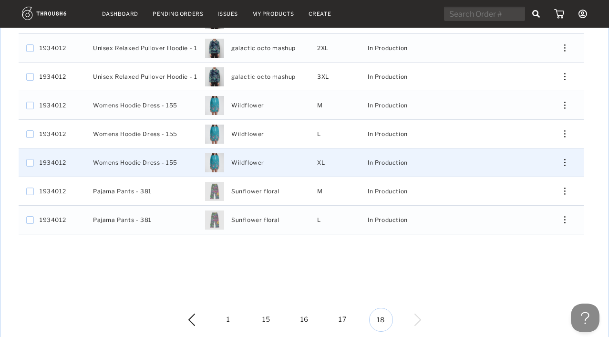
click at [568, 159] on div "Press SPACE to select this row." at bounding box center [561, 162] width 23 height 7
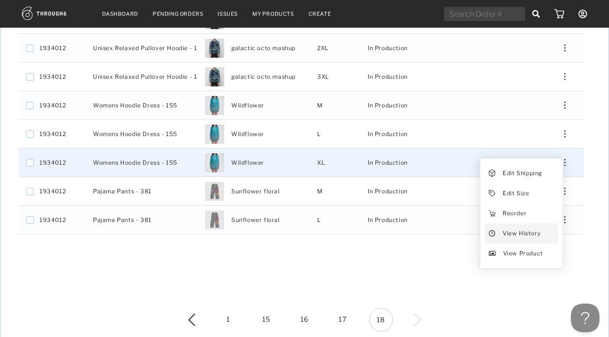
click at [551, 225] on div "View History" at bounding box center [521, 233] width 73 height 20
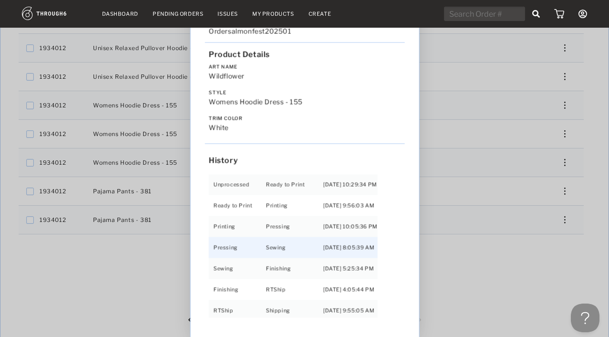
scroll to position [20, 0]
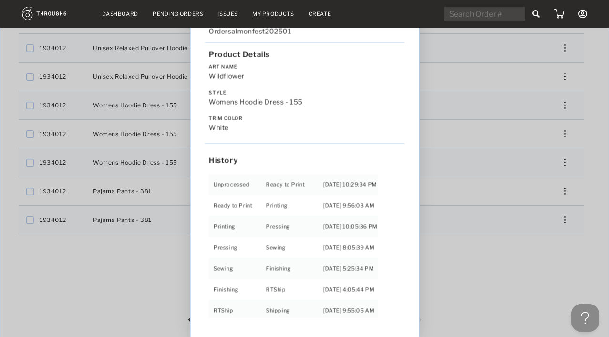
click at [514, 271] on div "Love from Alaska - No Label 06/19/25 Order salmonfest202501 Product Details Art…" at bounding box center [304, 168] width 609 height 337
click at [514, 271] on div "T6 # Style Artwork" at bounding box center [305, 147] width 572 height 322
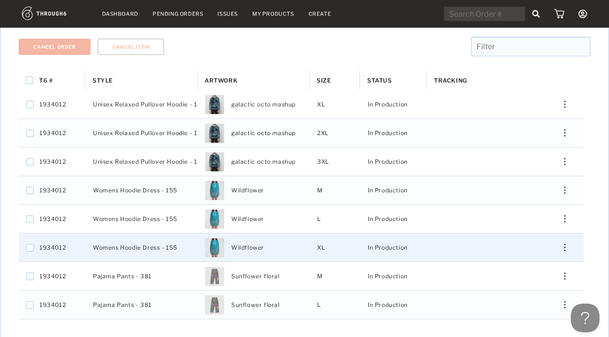
scroll to position [151, 0]
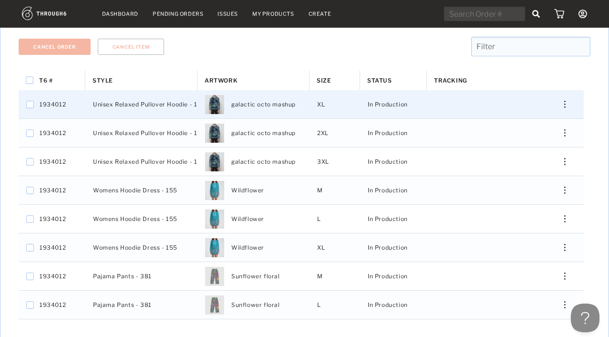
click at [564, 101] on div "Press SPACE to select this row." at bounding box center [561, 104] width 23 height 7
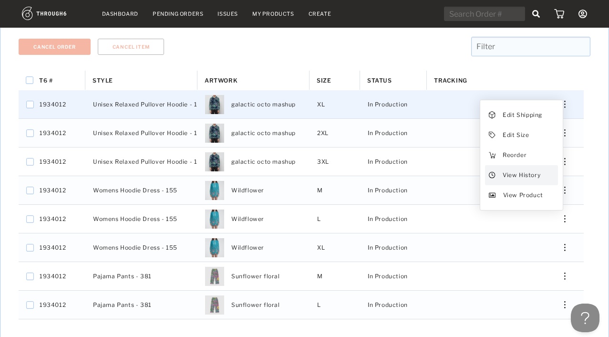
click at [535, 169] on span "View History" at bounding box center [522, 175] width 38 height 12
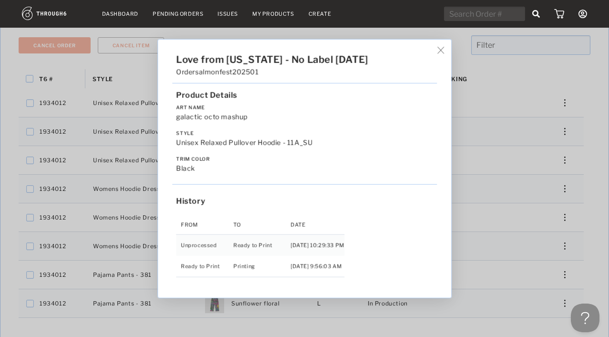
scroll to position [153, 0]
click at [444, 52] on img at bounding box center [440, 50] width 7 height 7
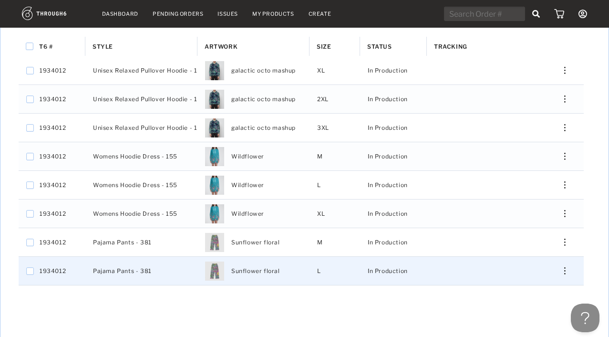
scroll to position [185, 0]
click at [561, 268] on div "Press SPACE to select this row." at bounding box center [561, 271] width 23 height 7
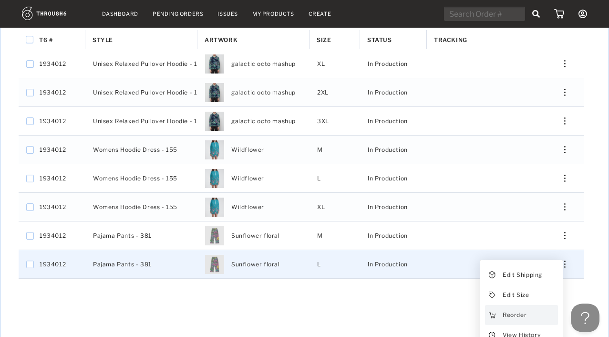
scroll to position [269, 0]
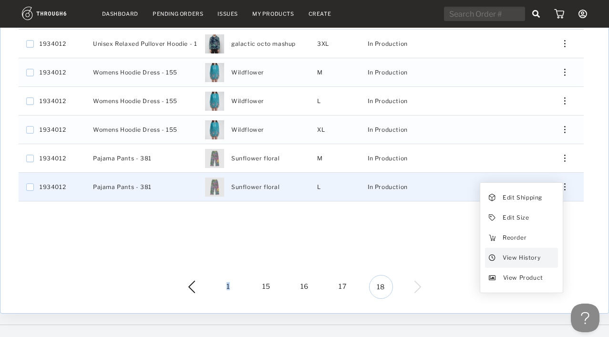
click at [528, 251] on span "View History" at bounding box center [522, 257] width 38 height 12
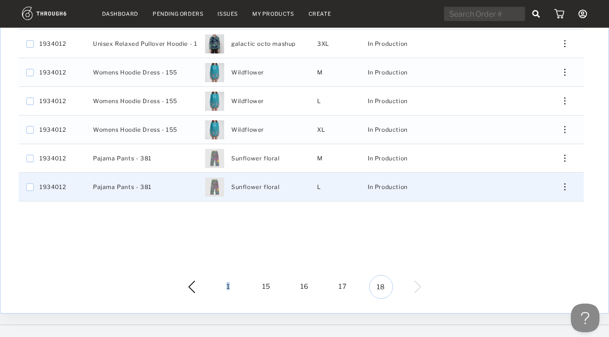
click at [572, 183] on div "Press SPACE to select this row." at bounding box center [561, 186] width 23 height 7
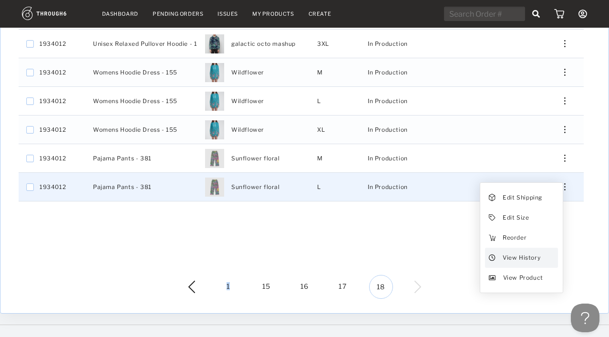
click at [535, 251] on span "View History" at bounding box center [522, 257] width 38 height 12
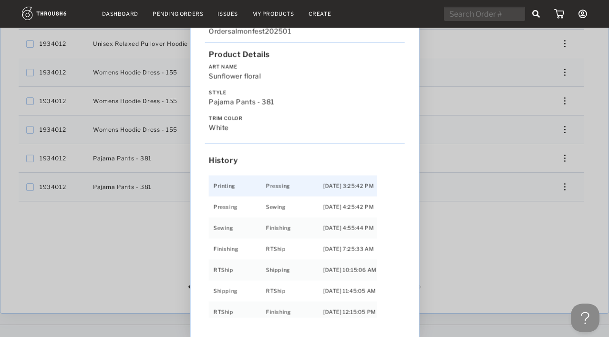
scroll to position [61, 0]
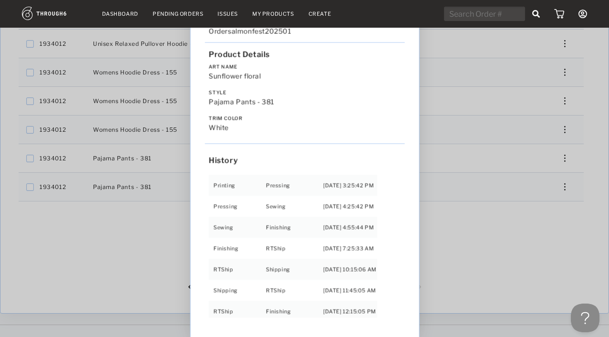
click at [500, 233] on div "Love from Alaska - No Label 06/19/25 Order salmonfest202501 Product Details Art…" at bounding box center [304, 168] width 609 height 337
click at [500, 233] on div "T6 # Style Artwork" at bounding box center [305, 114] width 572 height 322
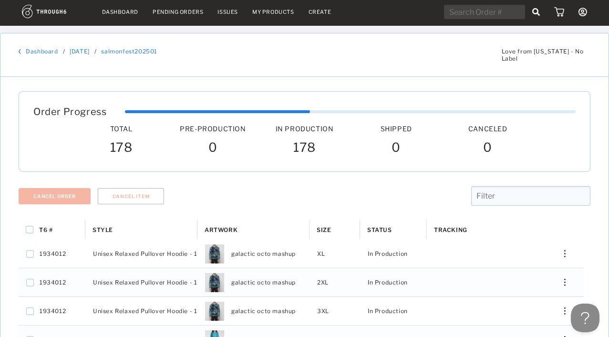
scroll to position [0, 0]
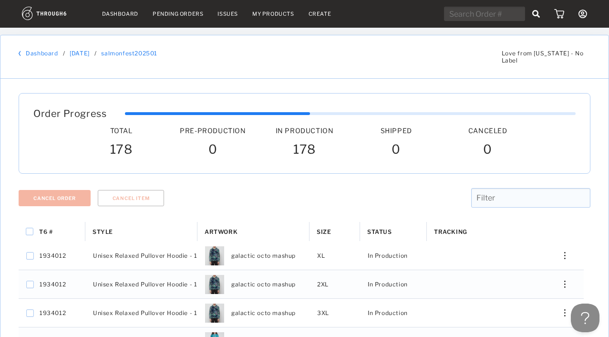
click at [125, 14] on link "Dashboard" at bounding box center [120, 13] width 36 height 7
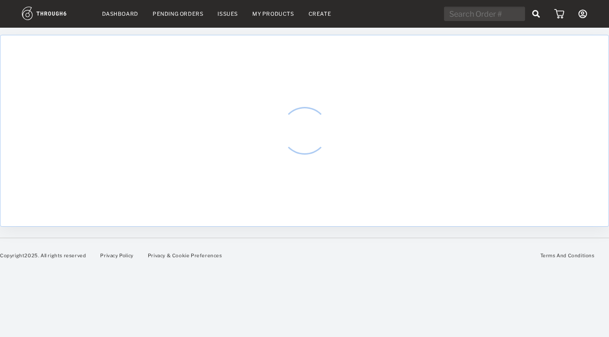
select select "7"
select select "2025"
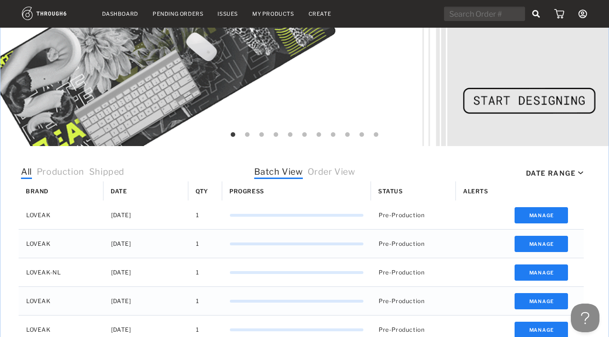
scroll to position [210, 0]
